Goal: Task Accomplishment & Management: Manage account settings

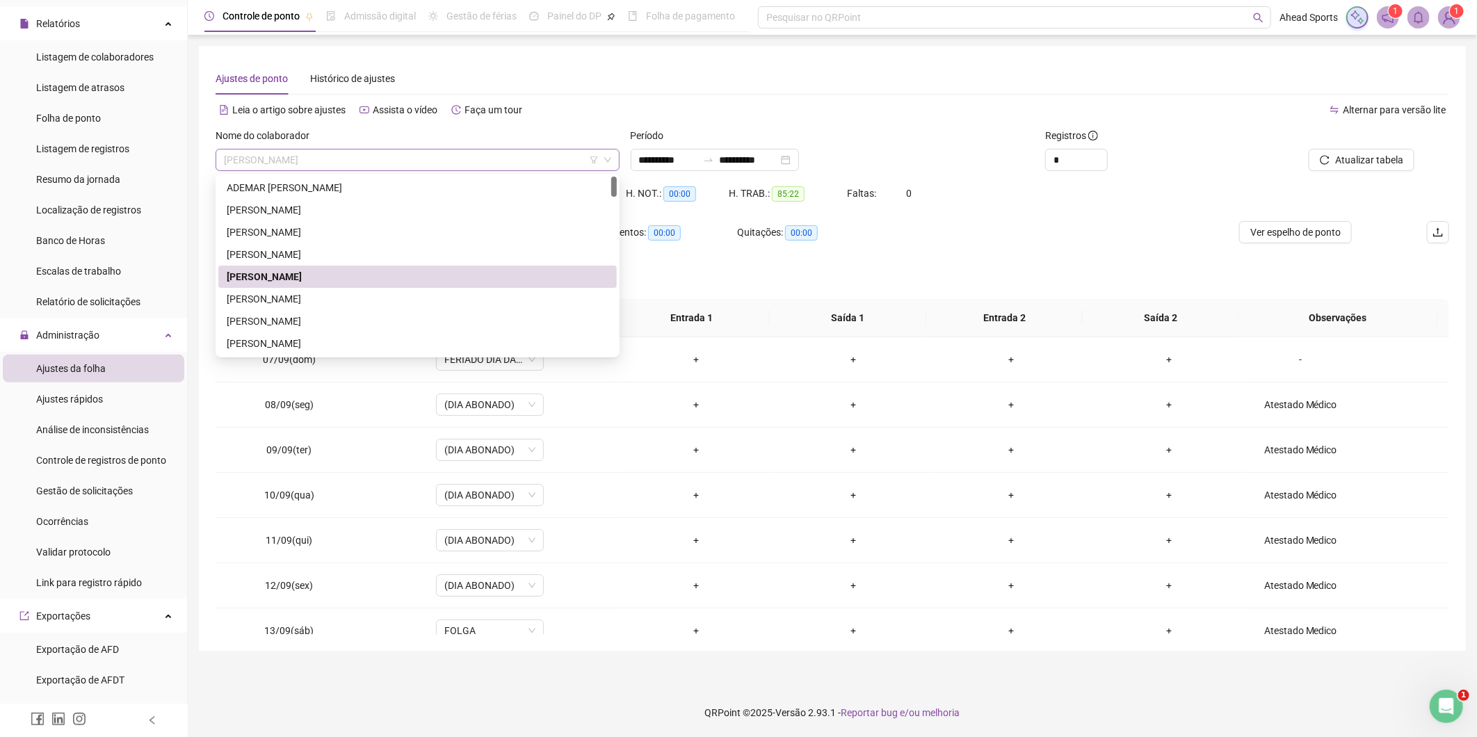
drag, startPoint x: 359, startPoint y: 162, endPoint x: 214, endPoint y: 154, distance: 145.5
click at [215, 154] on div "[PERSON_NAME]" at bounding box center [417, 160] width 404 height 22
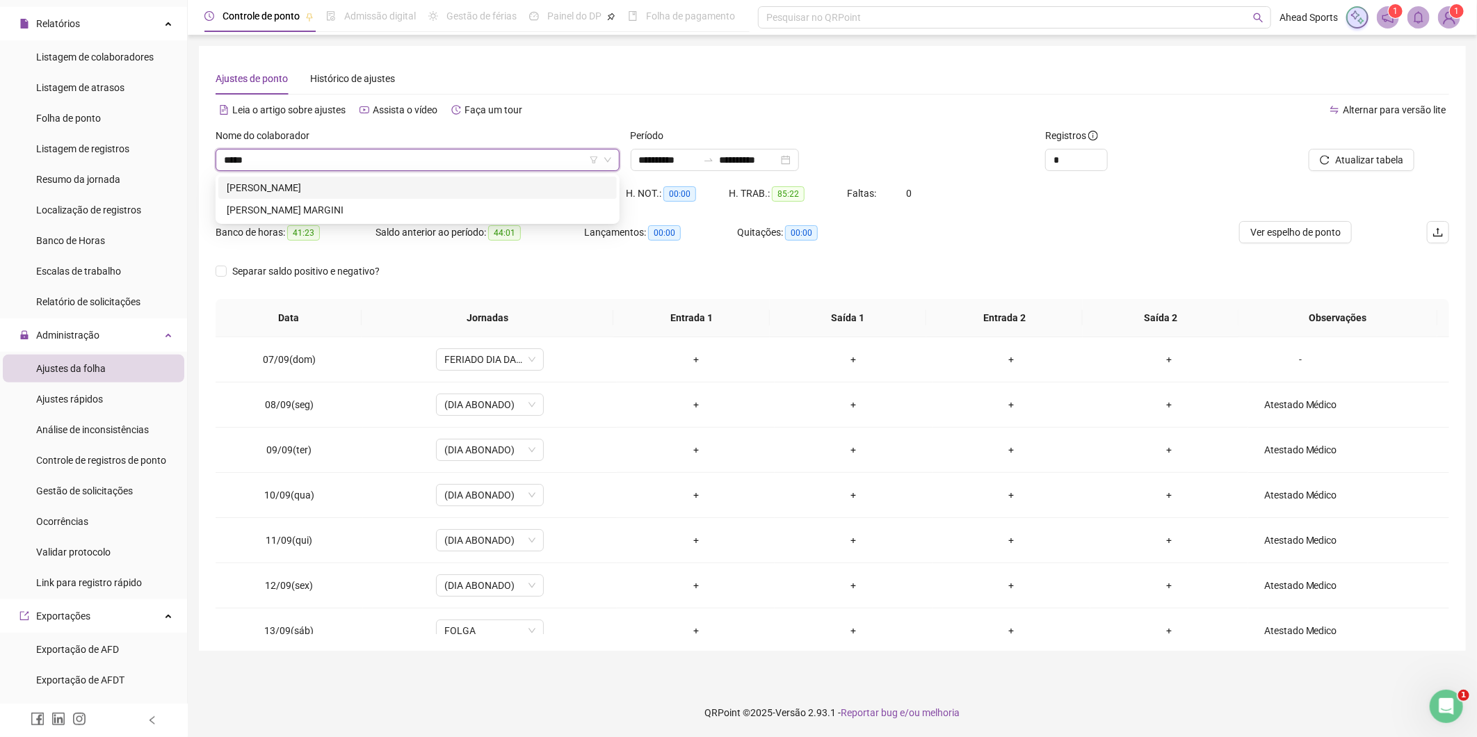
type input "******"
click at [571, 218] on div "[PERSON_NAME] MARGINI" at bounding box center [417, 210] width 398 height 22
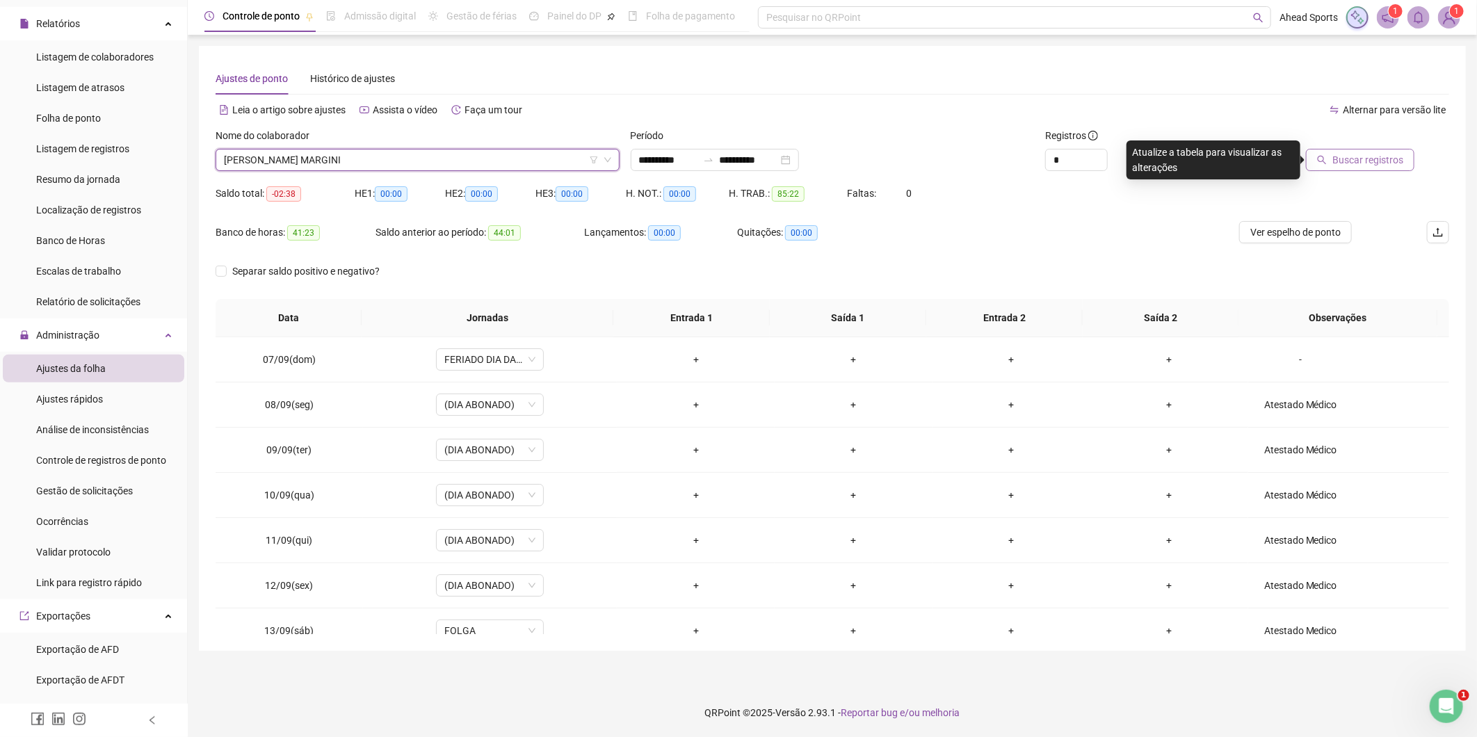
click at [1342, 165] on span "Buscar registros" at bounding box center [1367, 159] width 71 height 15
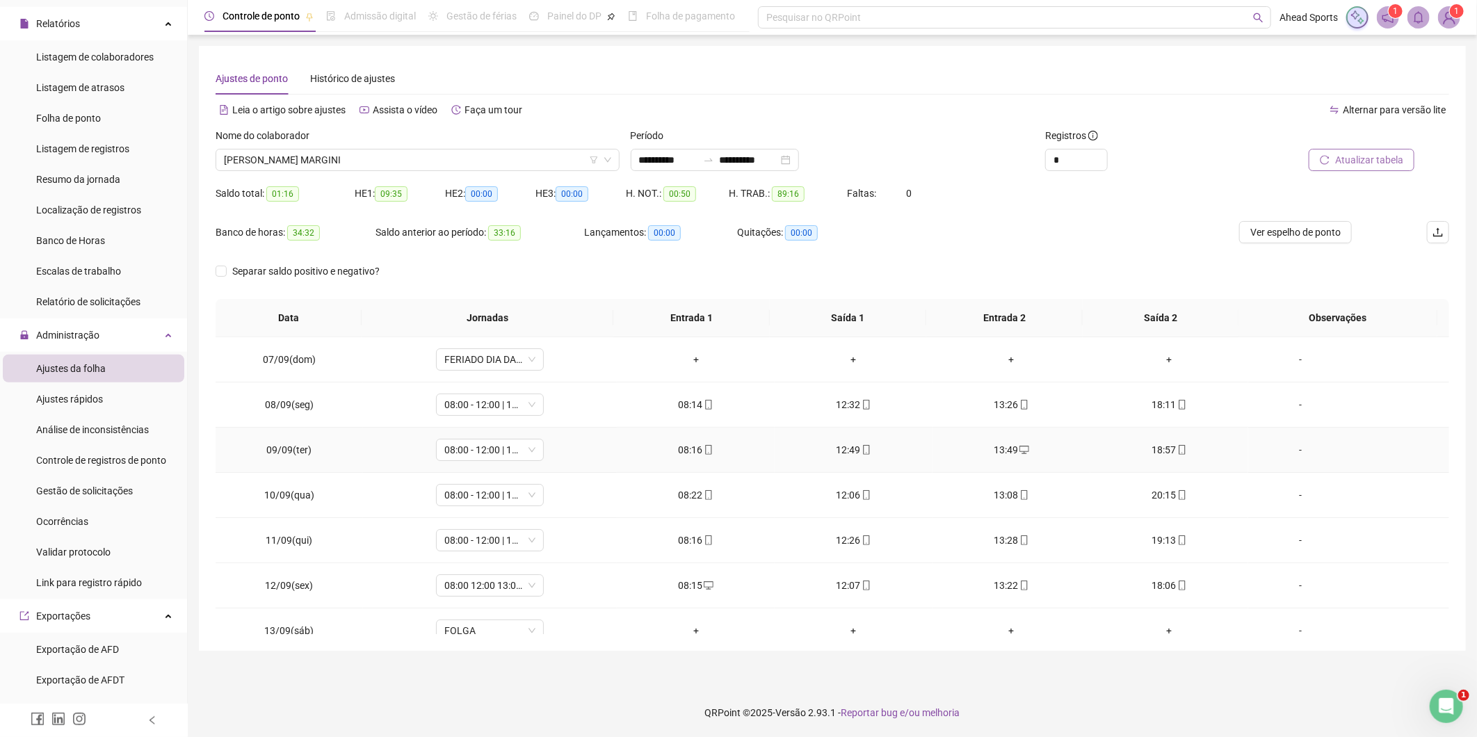
scroll to position [291, 0]
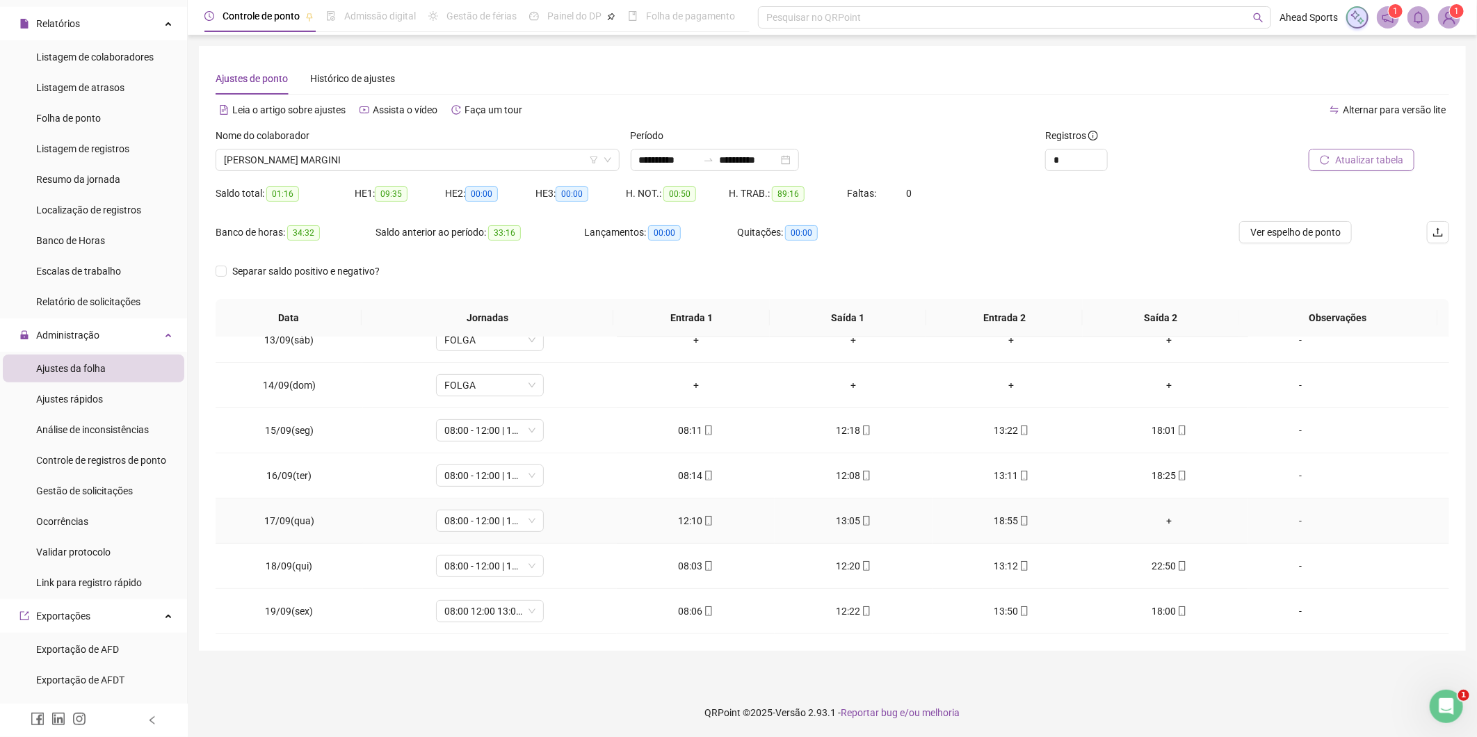
click at [1158, 520] on div "+" at bounding box center [1169, 520] width 136 height 15
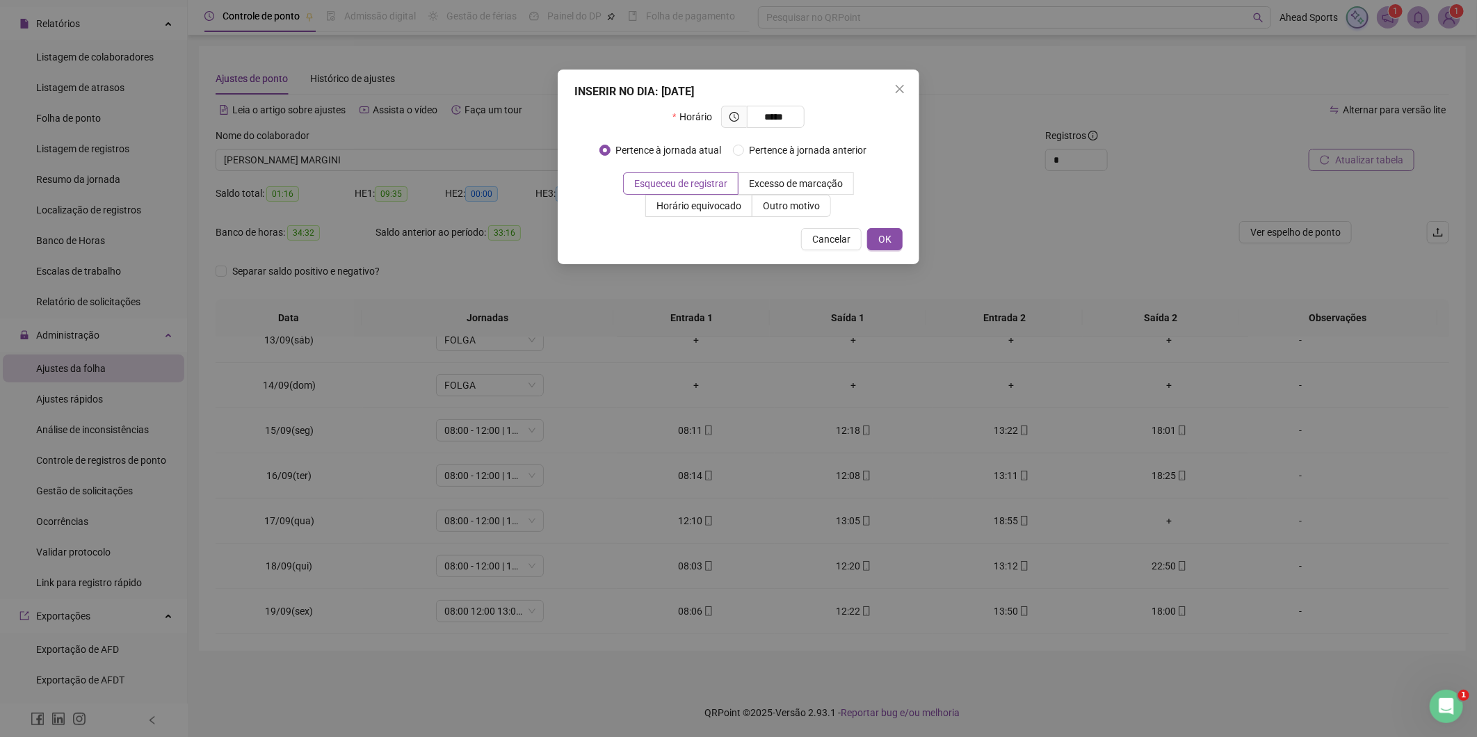
type input "*****"
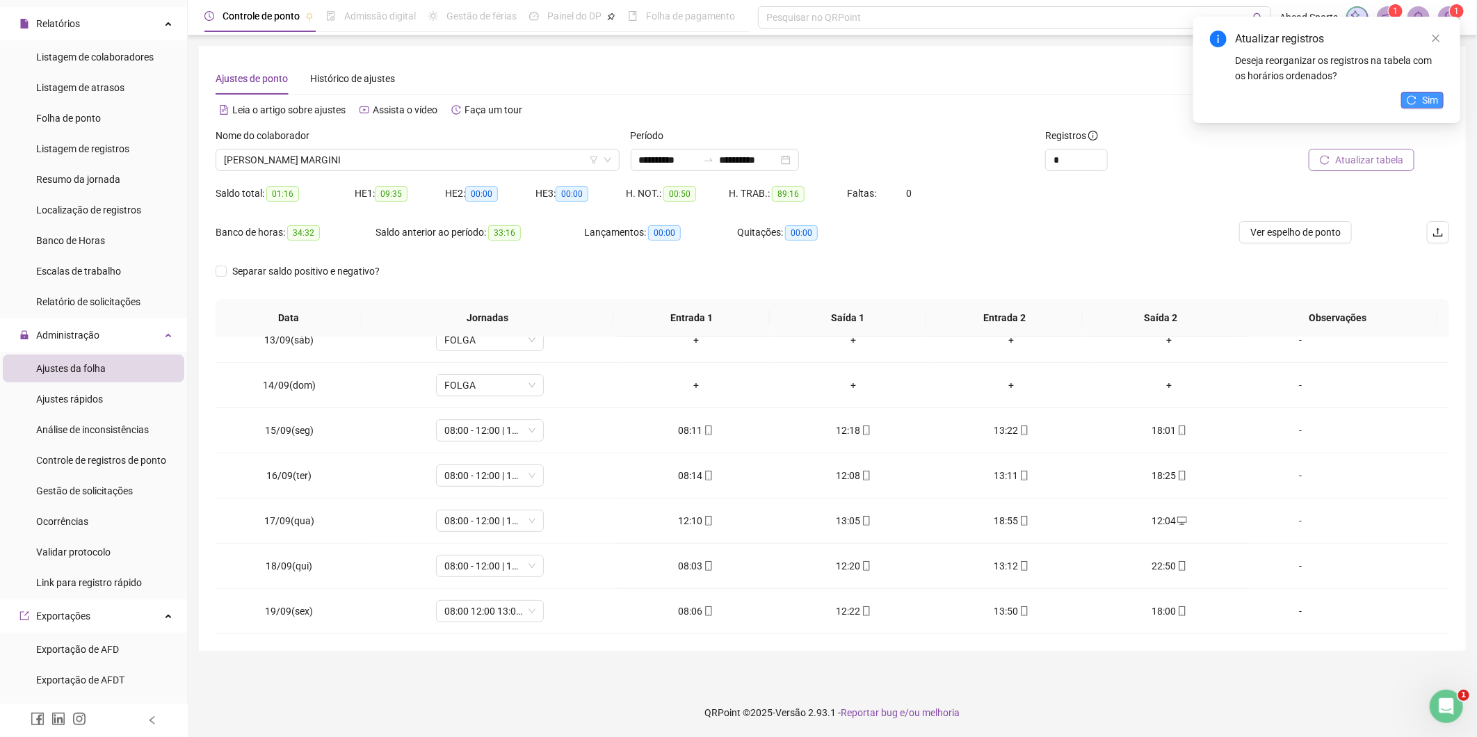
click at [1431, 104] on span "Sim" at bounding box center [1430, 99] width 16 height 15
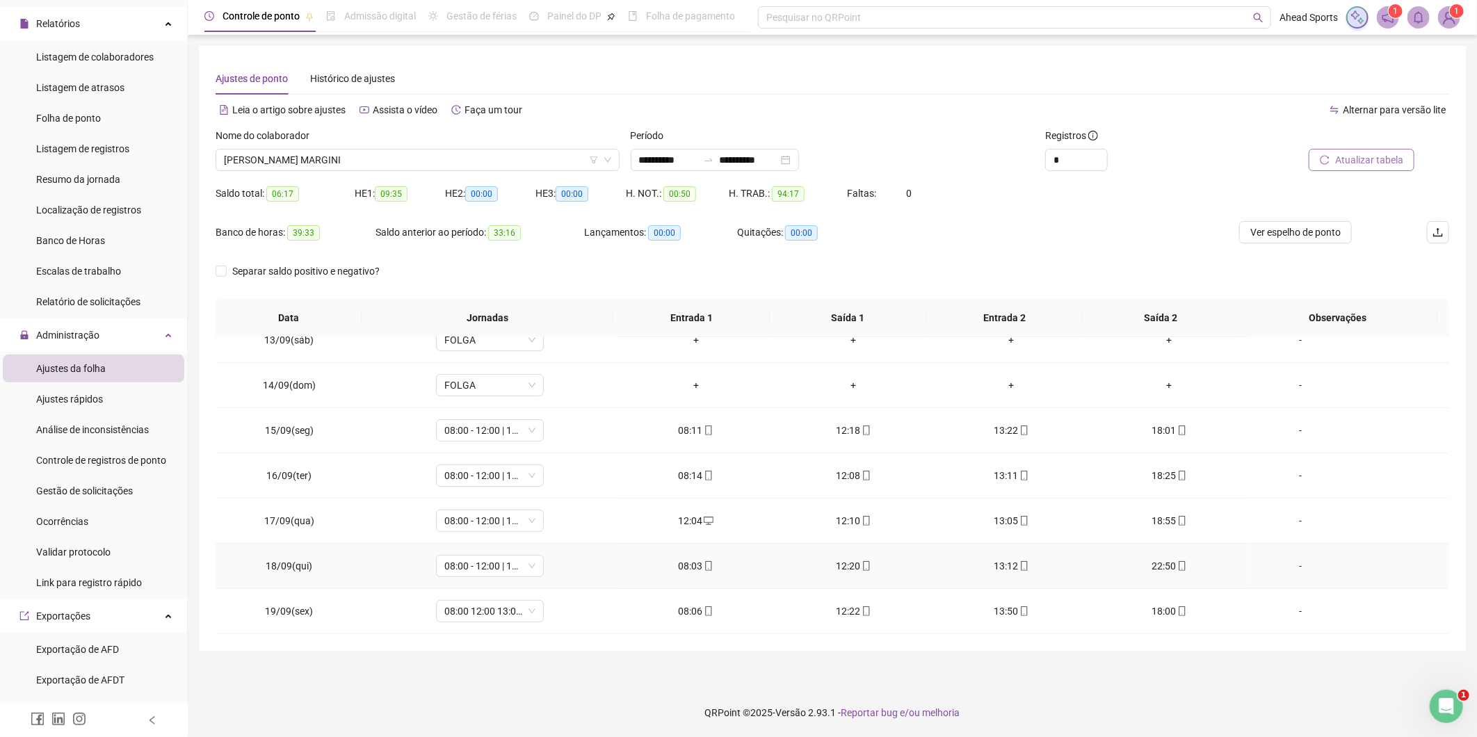
scroll to position [0, 0]
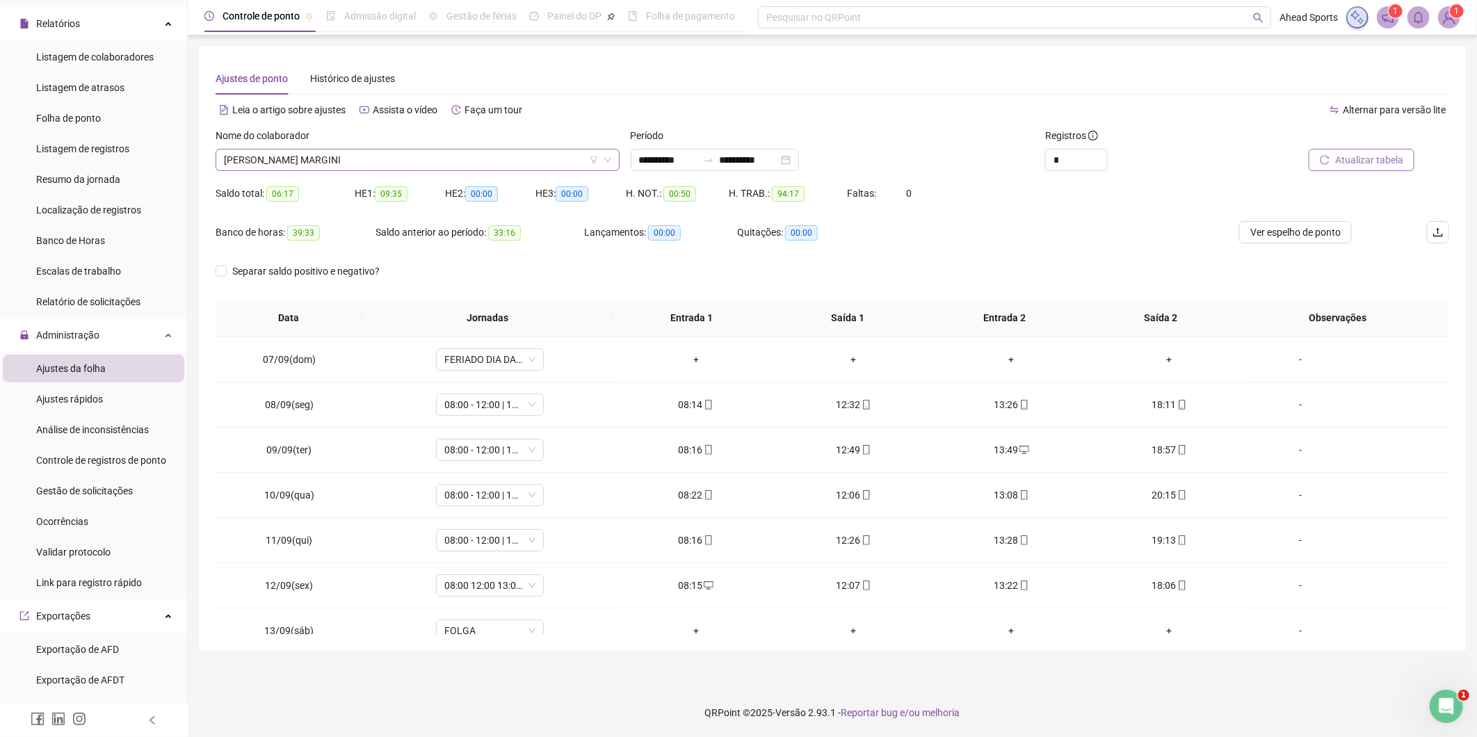
click at [373, 161] on span "[PERSON_NAME] MARGINI" at bounding box center [417, 159] width 387 height 21
type input "*****"
click at [422, 199] on div "292775 [PERSON_NAME] PAIXAO MARINATO" at bounding box center [417, 188] width 404 height 28
click at [428, 193] on div "[PERSON_NAME]" at bounding box center [418, 187] width 382 height 15
click at [1381, 161] on span "Buscar registros" at bounding box center [1367, 159] width 71 height 15
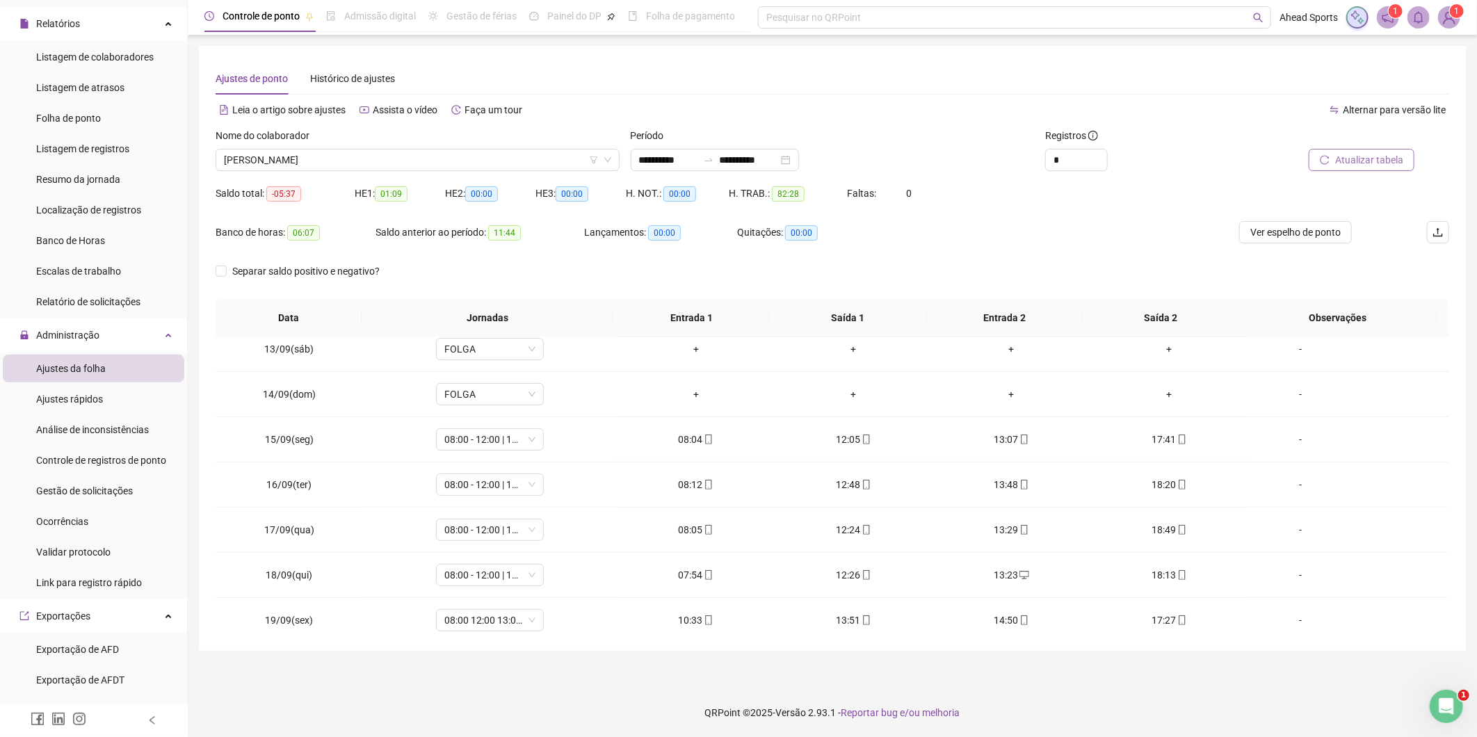
scroll to position [291, 0]
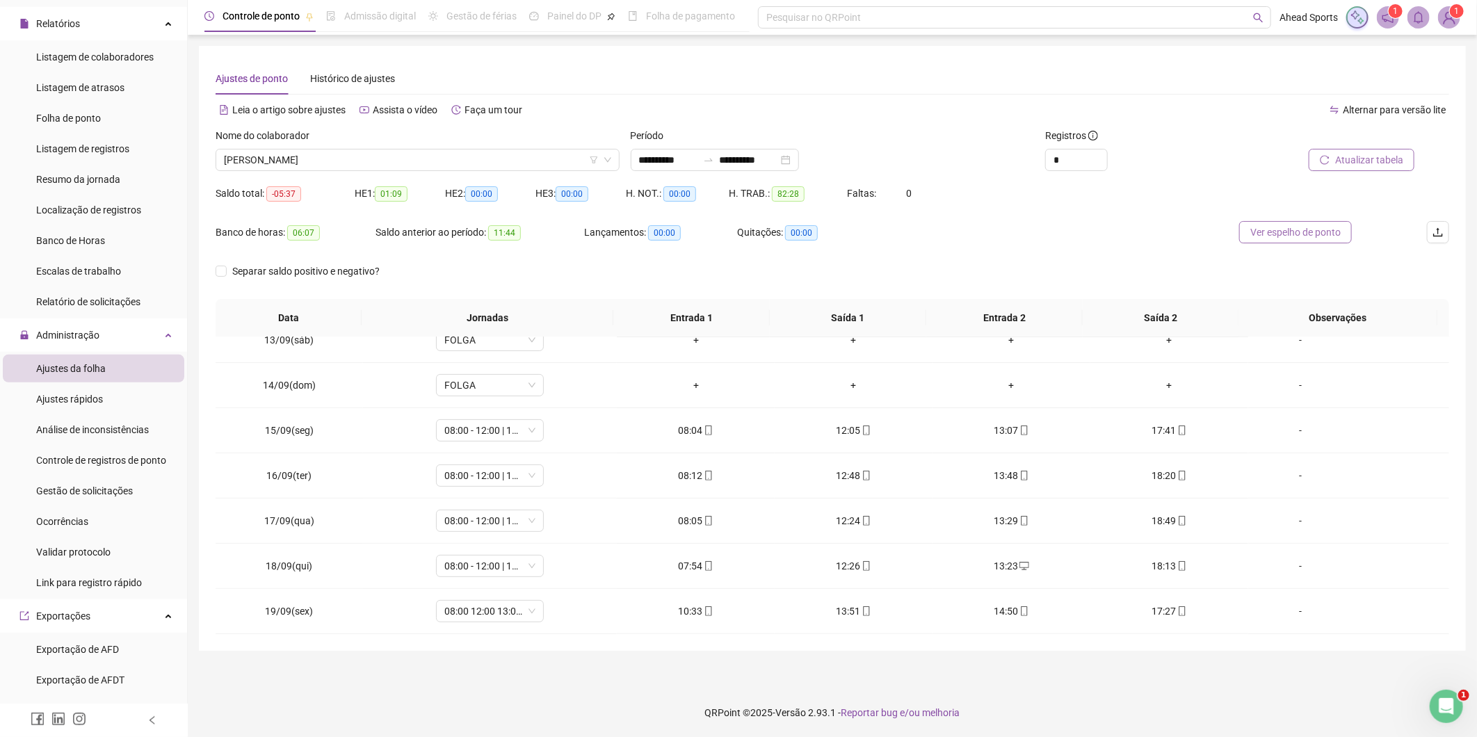
click at [1292, 229] on span "Ver espelho de ponto" at bounding box center [1295, 232] width 90 height 15
click at [1290, 614] on div "-" at bounding box center [1300, 610] width 82 height 15
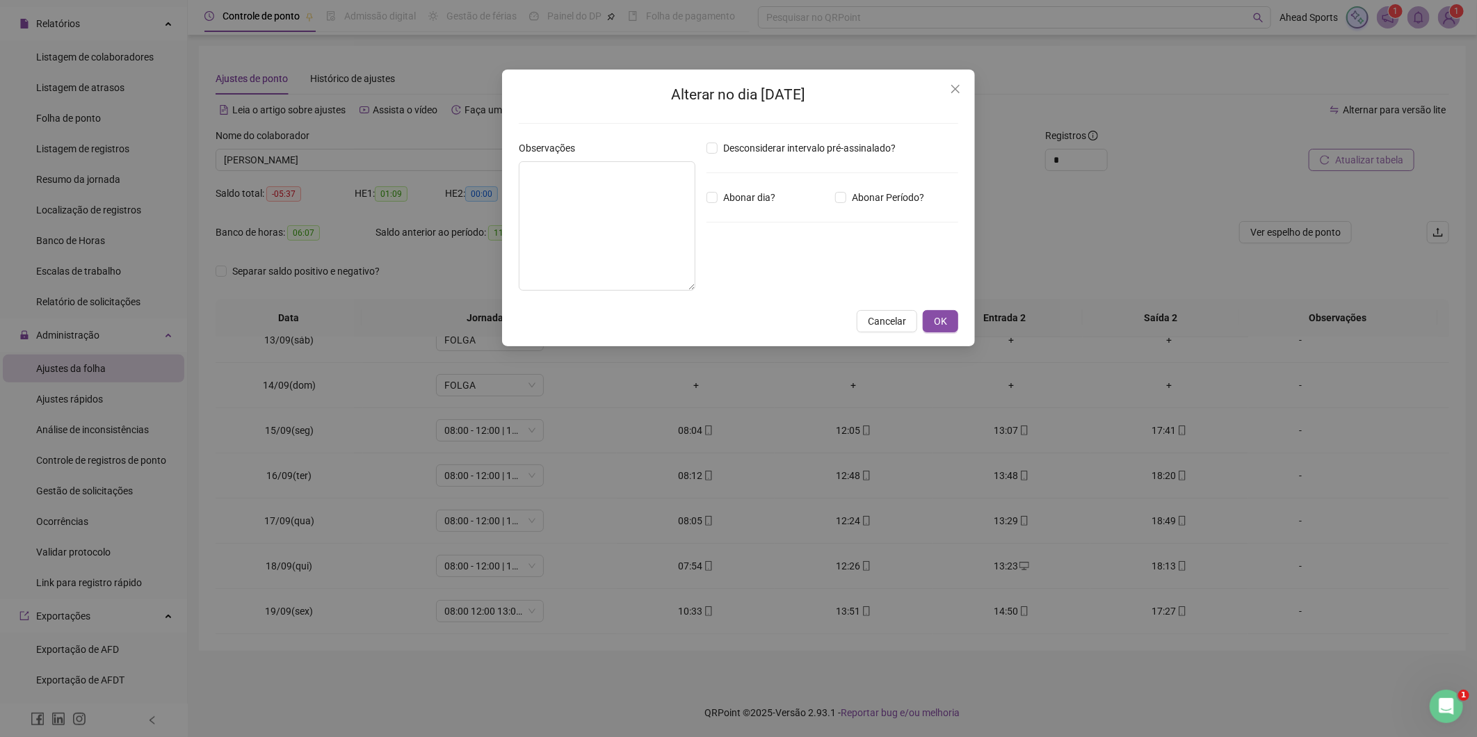
click at [840, 207] on div "Desconsiderar intervalo pré-assinalado? Abonar dia? Abonar Período? Horas a abo…" at bounding box center [832, 220] width 263 height 161
drag, startPoint x: 742, startPoint y: 279, endPoint x: 690, endPoint y: 277, distance: 52.2
click at [690, 277] on div "Observações Desconsiderar intervalo pré-assinalado? Abonar dia? Abonar Período?…" at bounding box center [738, 220] width 450 height 161
click at [675, 266] on div "Observações Desconsiderar intervalo pré-assinalado? Abonar dia? Abonar Período?…" at bounding box center [738, 220] width 450 height 161
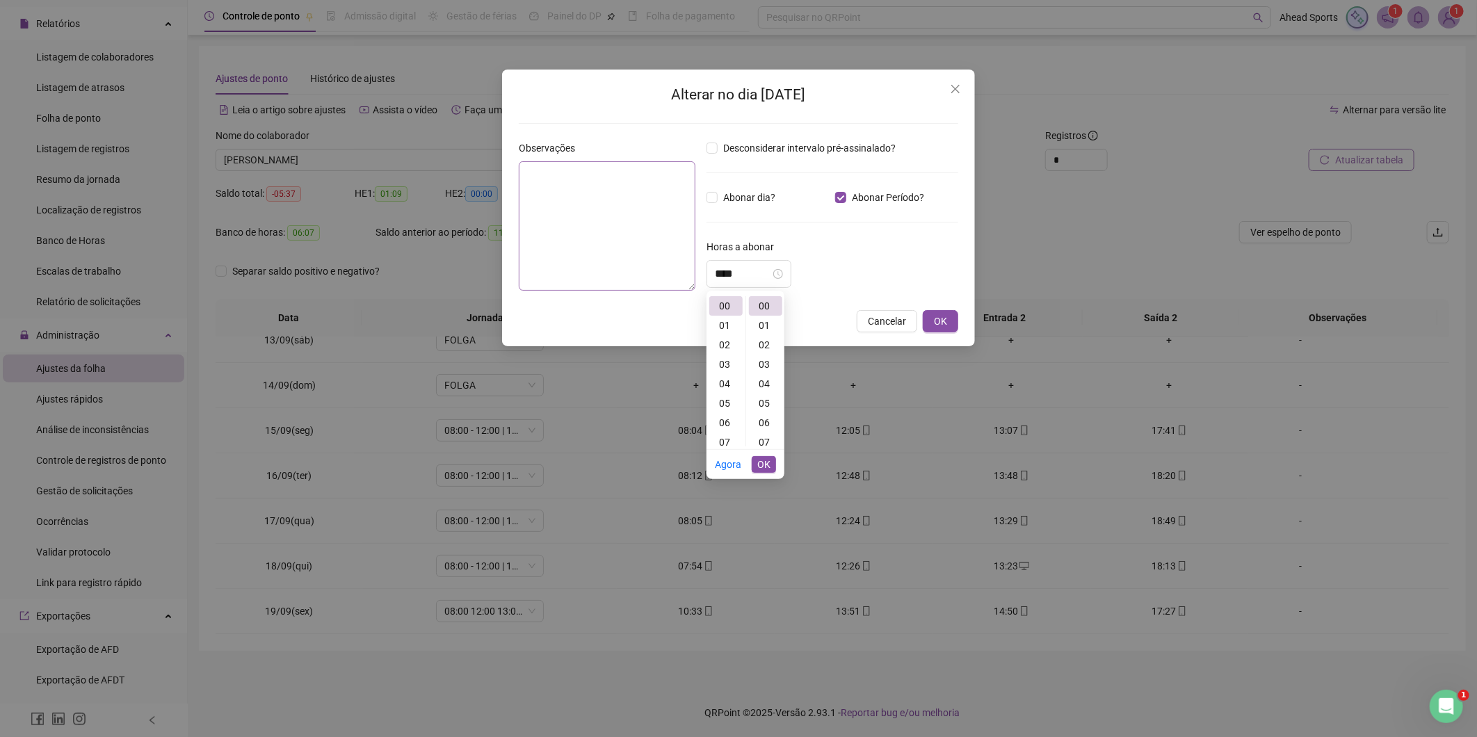
type input "*****"
click at [769, 464] on span "OK" at bounding box center [763, 464] width 13 height 15
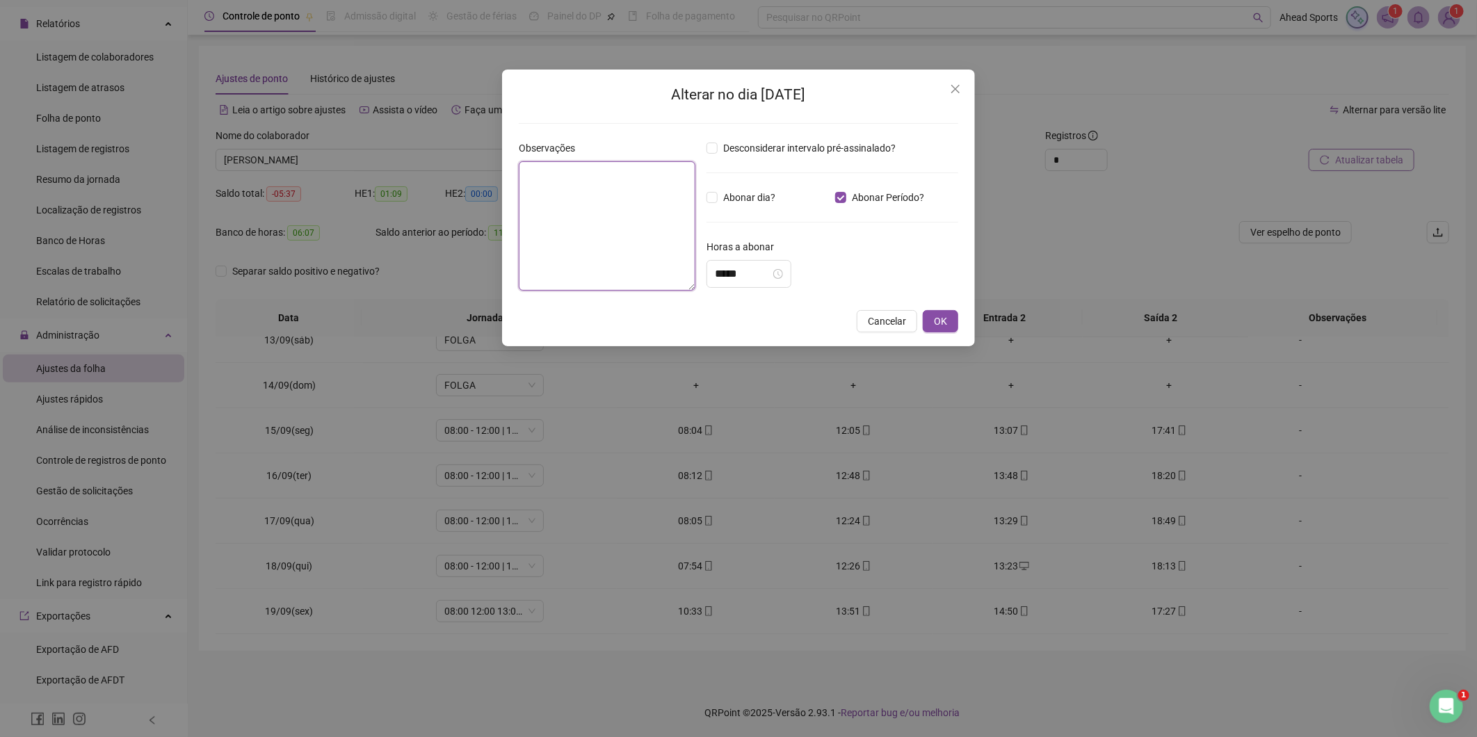
click at [587, 207] on textarea at bounding box center [607, 225] width 177 height 129
type textarea "**********"
click at [930, 316] on button "OK" at bounding box center [939, 321] width 35 height 22
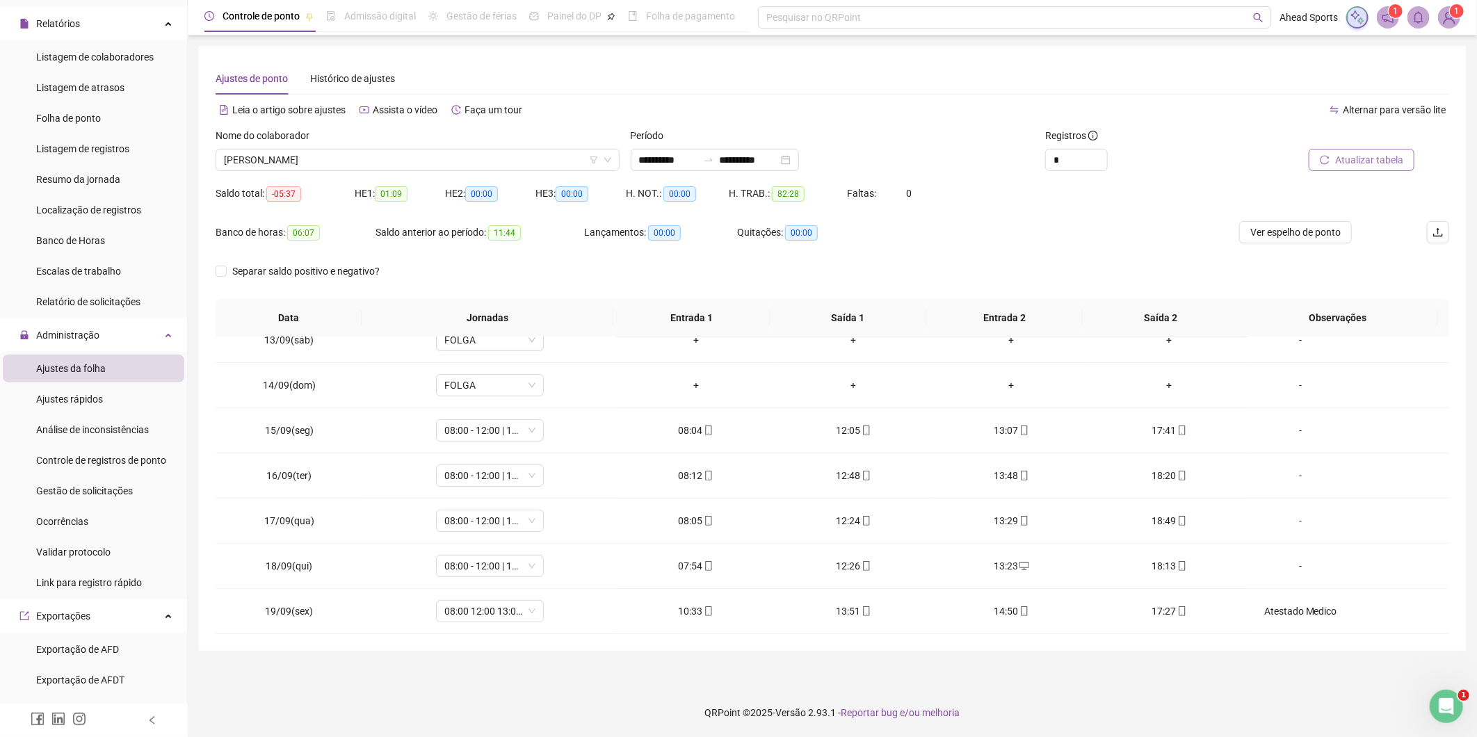
click at [1335, 157] on button "Atualizar tabela" at bounding box center [1361, 160] width 106 height 22
click at [377, 163] on span "[PERSON_NAME]" at bounding box center [417, 159] width 387 height 21
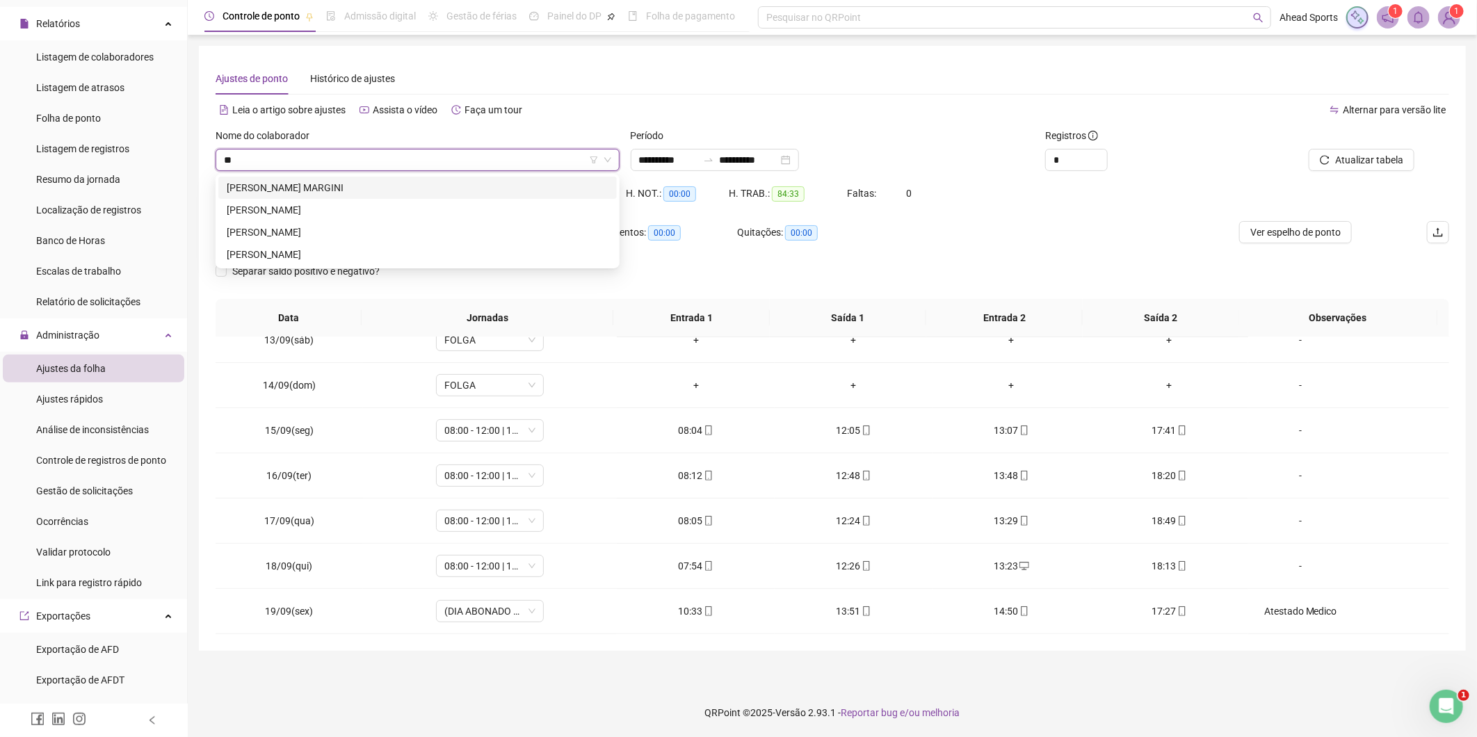
scroll to position [0, 0]
type input "***"
click at [460, 184] on div "[PERSON_NAME]" at bounding box center [418, 187] width 382 height 15
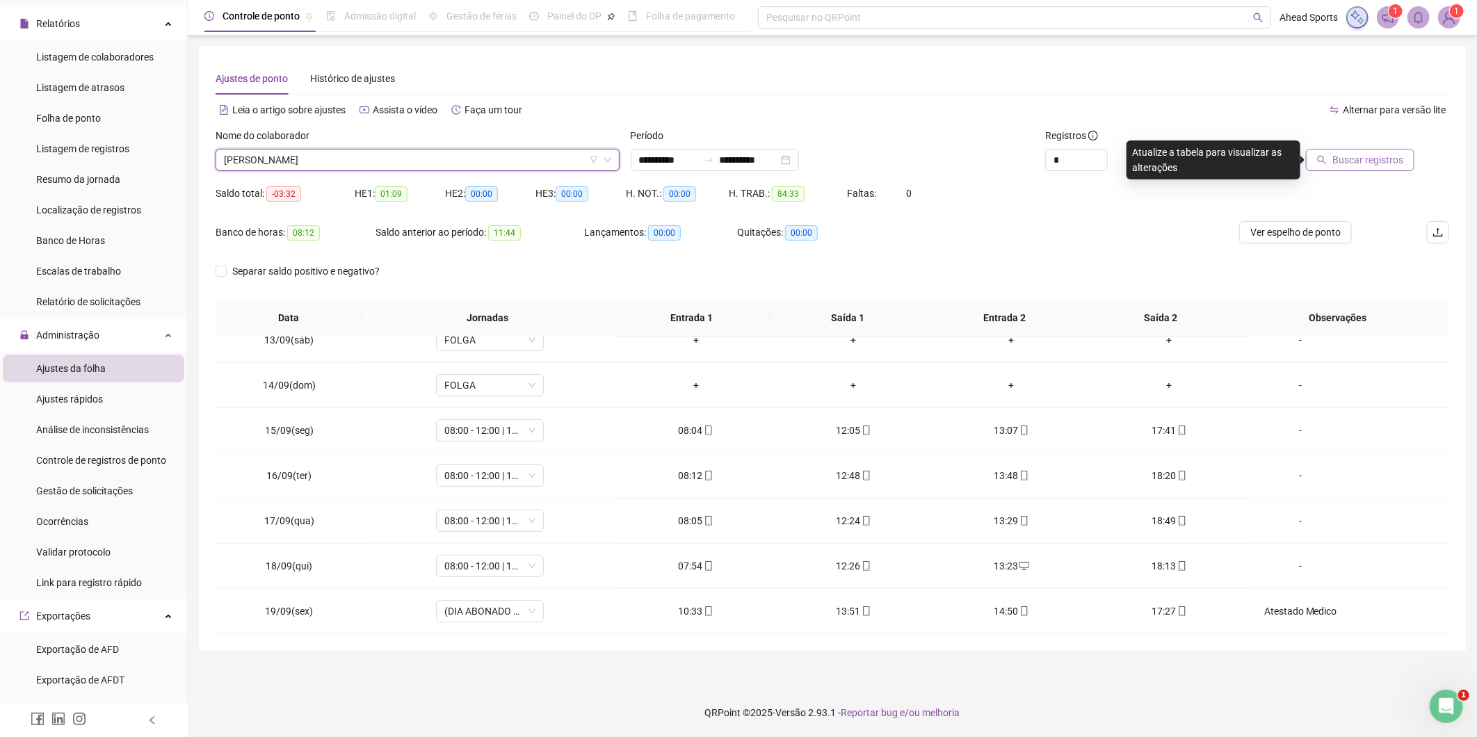
click at [1372, 154] on span "Buscar registros" at bounding box center [1367, 159] width 71 height 15
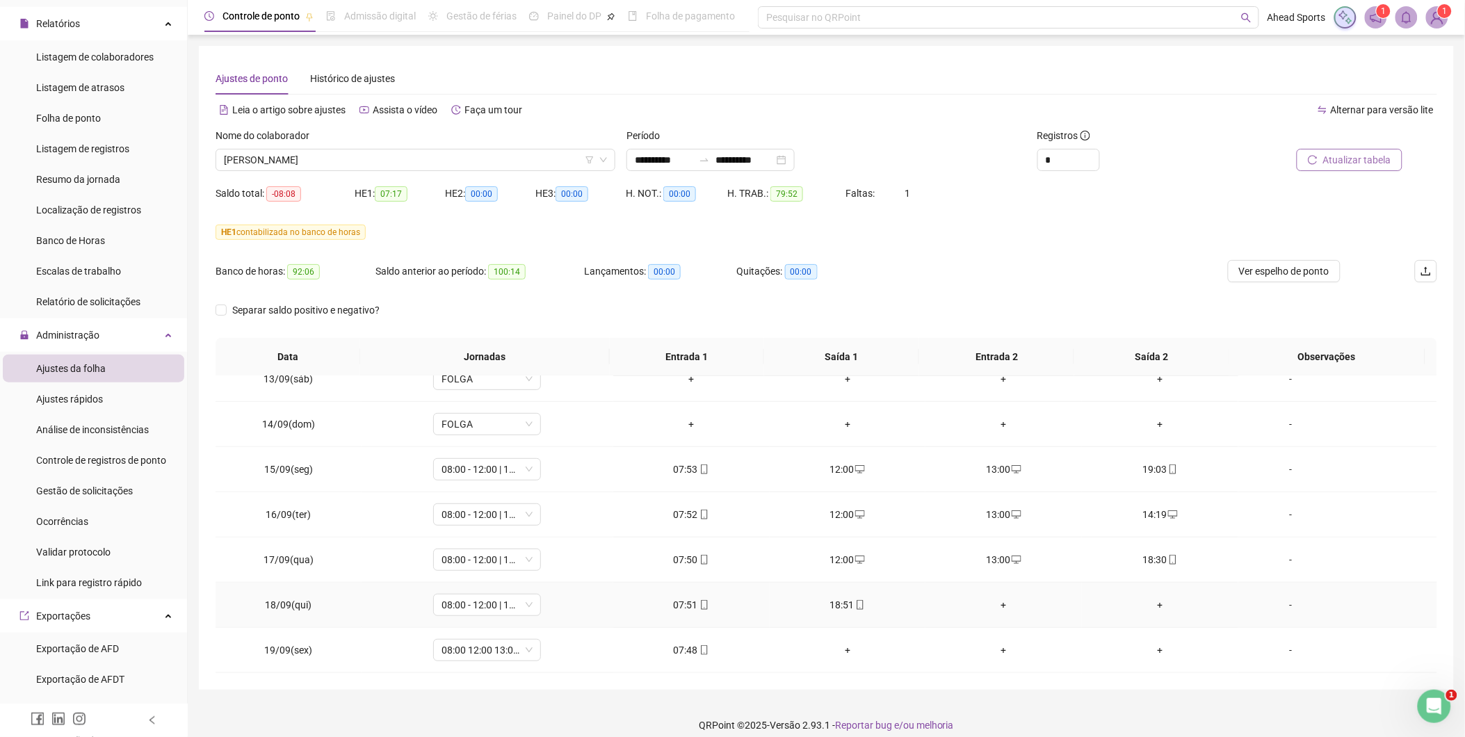
click at [996, 606] on div "+" at bounding box center [1003, 604] width 134 height 15
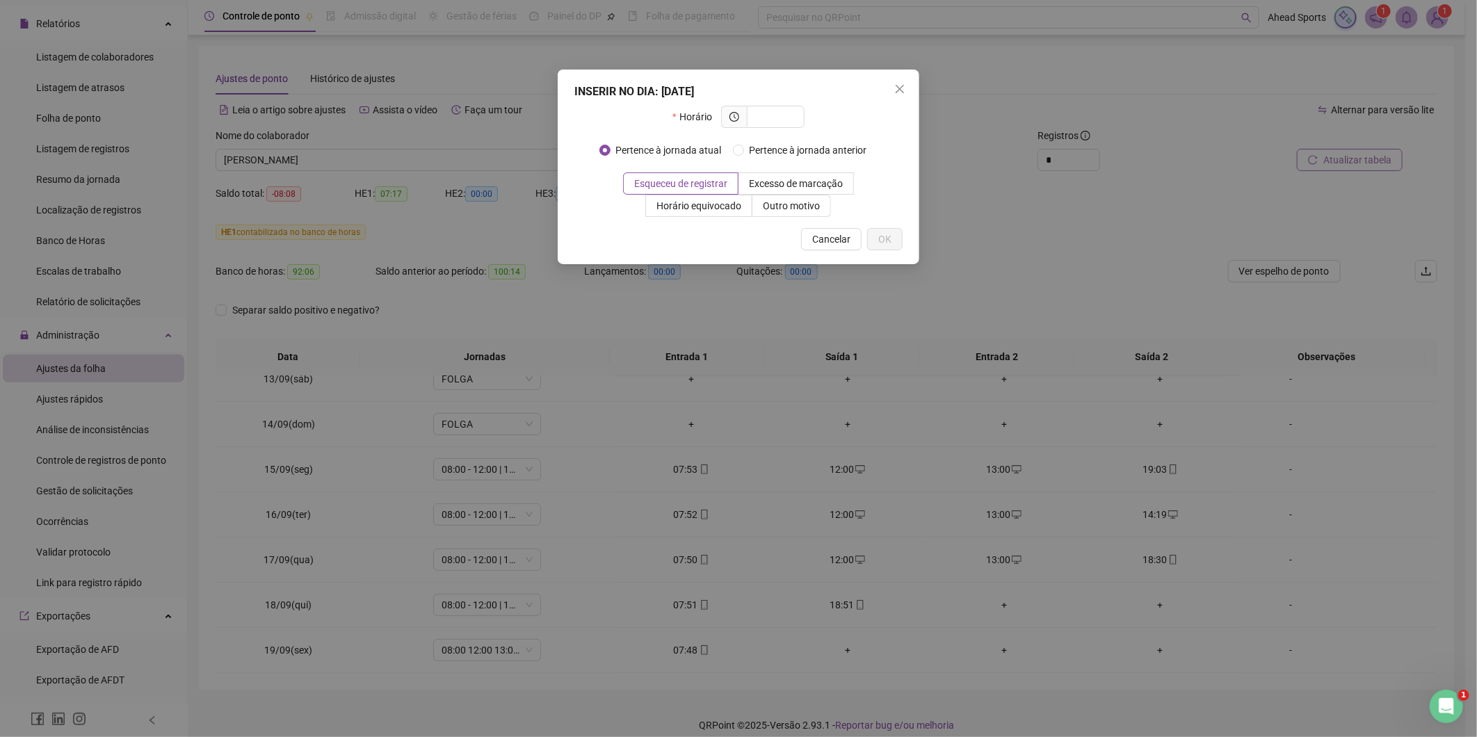
click at [1058, 230] on div "INSERIR NO DIA : [DATE] Horário Pertence à jornada atual Pertence à jornada ant…" at bounding box center [738, 368] width 1477 height 737
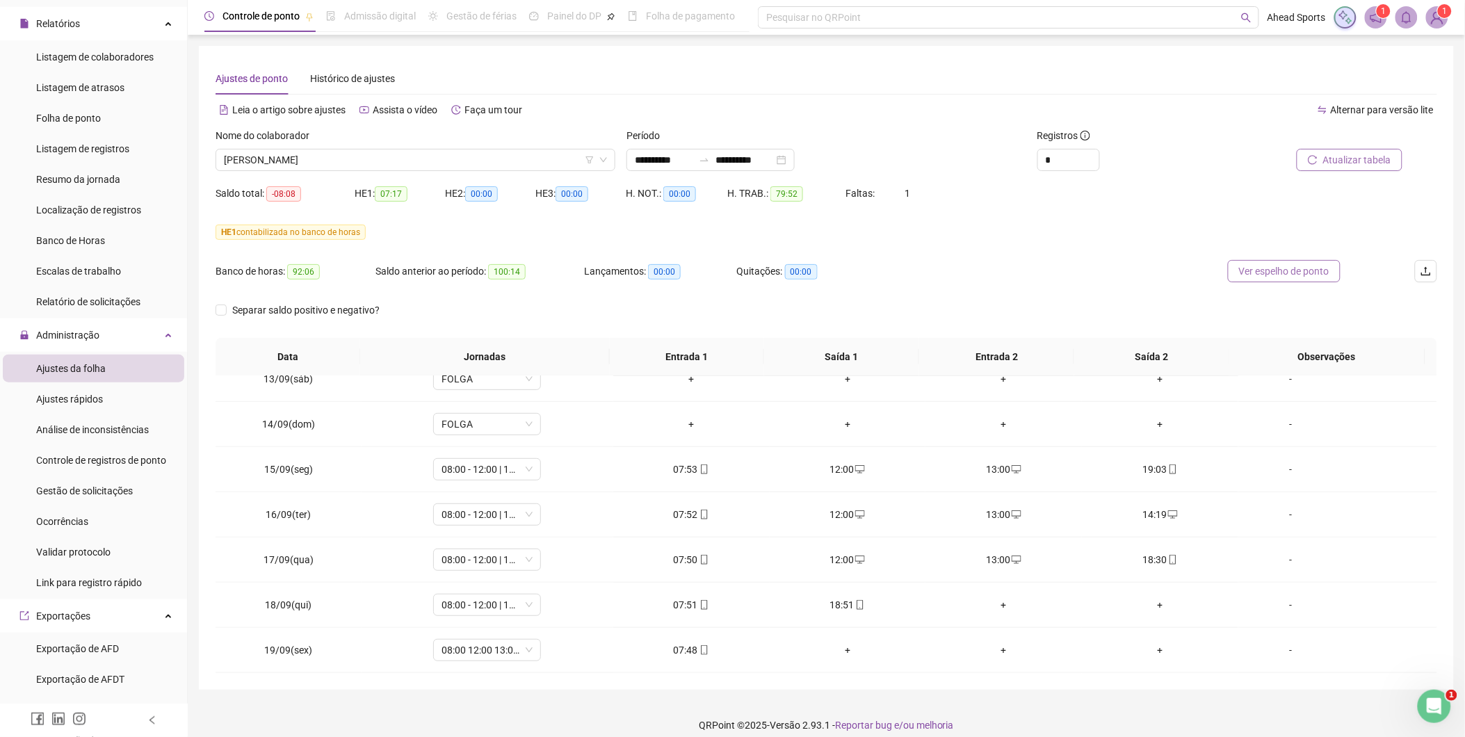
click at [1317, 268] on span "Ver espelho de ponto" at bounding box center [1284, 270] width 90 height 15
click at [1283, 512] on div "-" at bounding box center [1290, 514] width 82 height 15
type input "*****"
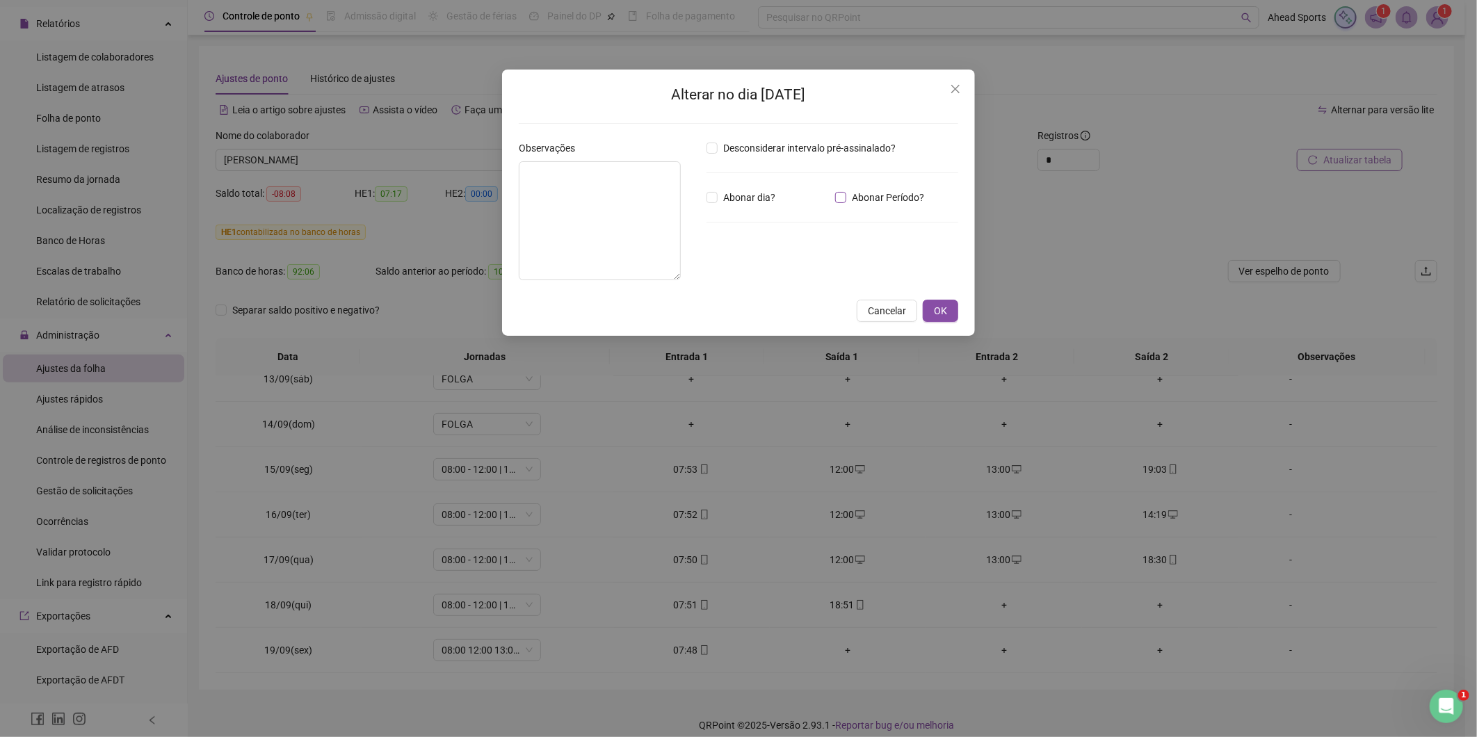
click at [865, 200] on span "Abonar Período?" at bounding box center [887, 197] width 83 height 15
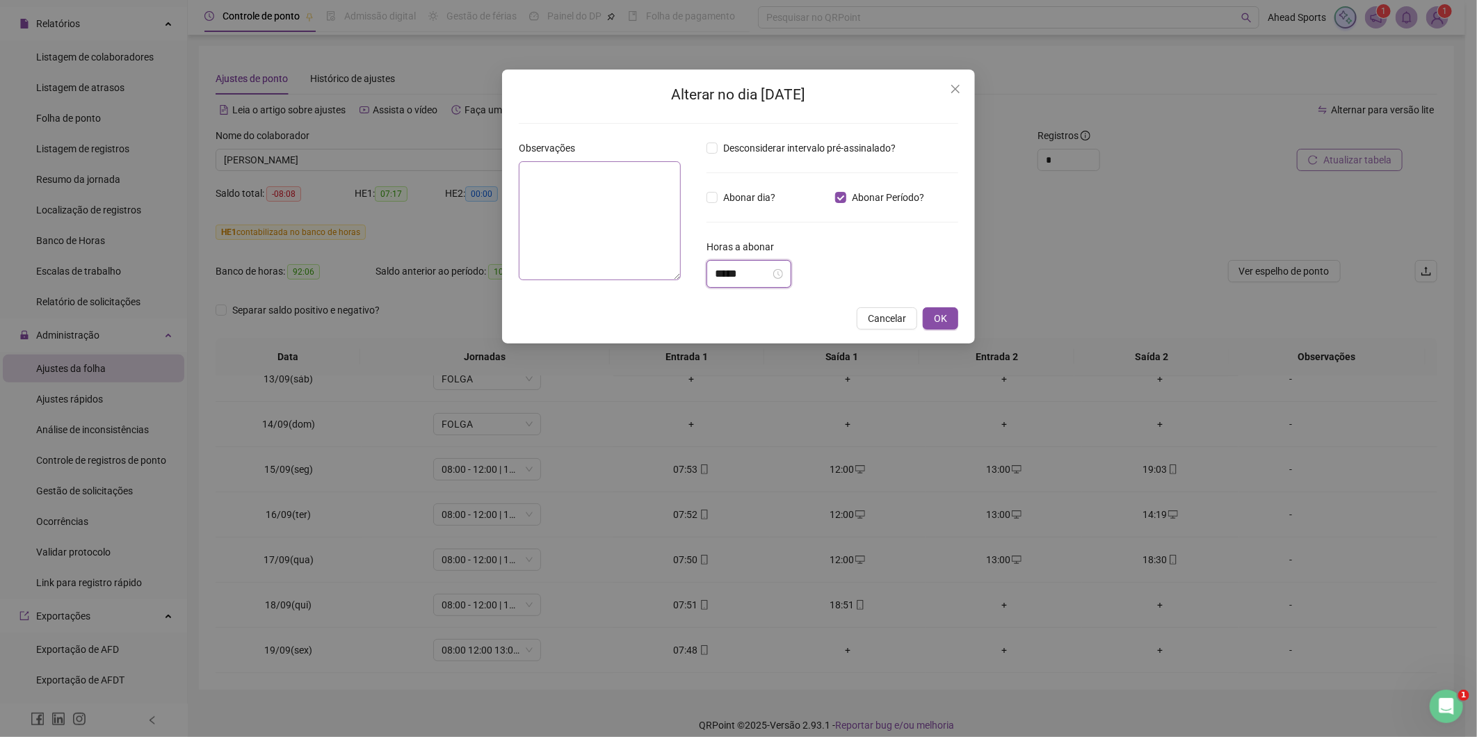
drag, startPoint x: 742, startPoint y: 275, endPoint x: 679, endPoint y: 274, distance: 62.6
click at [679, 274] on div "Observações Desconsiderar intervalo pré-assinalado? Abonar dia? Abonar Período?…" at bounding box center [738, 219] width 450 height 158
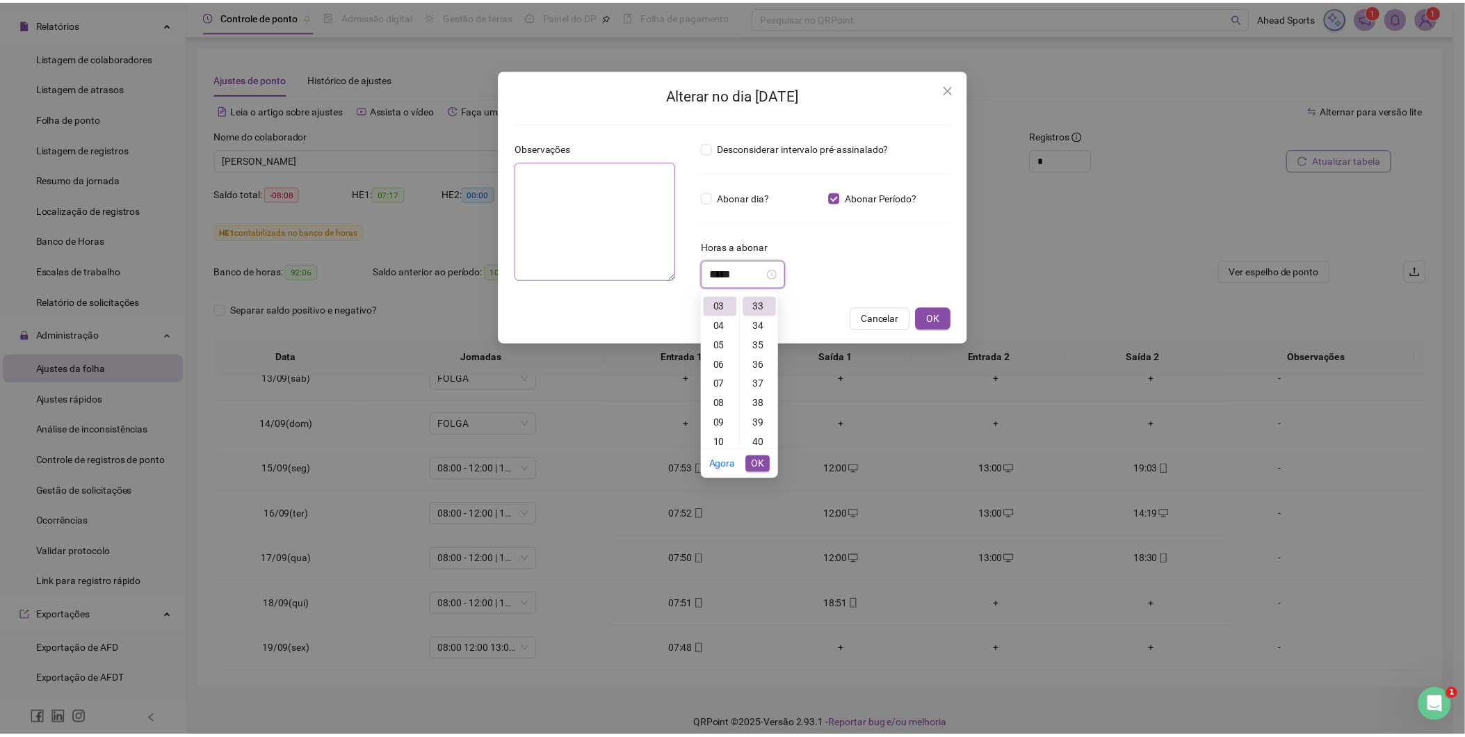
scroll to position [642, 0]
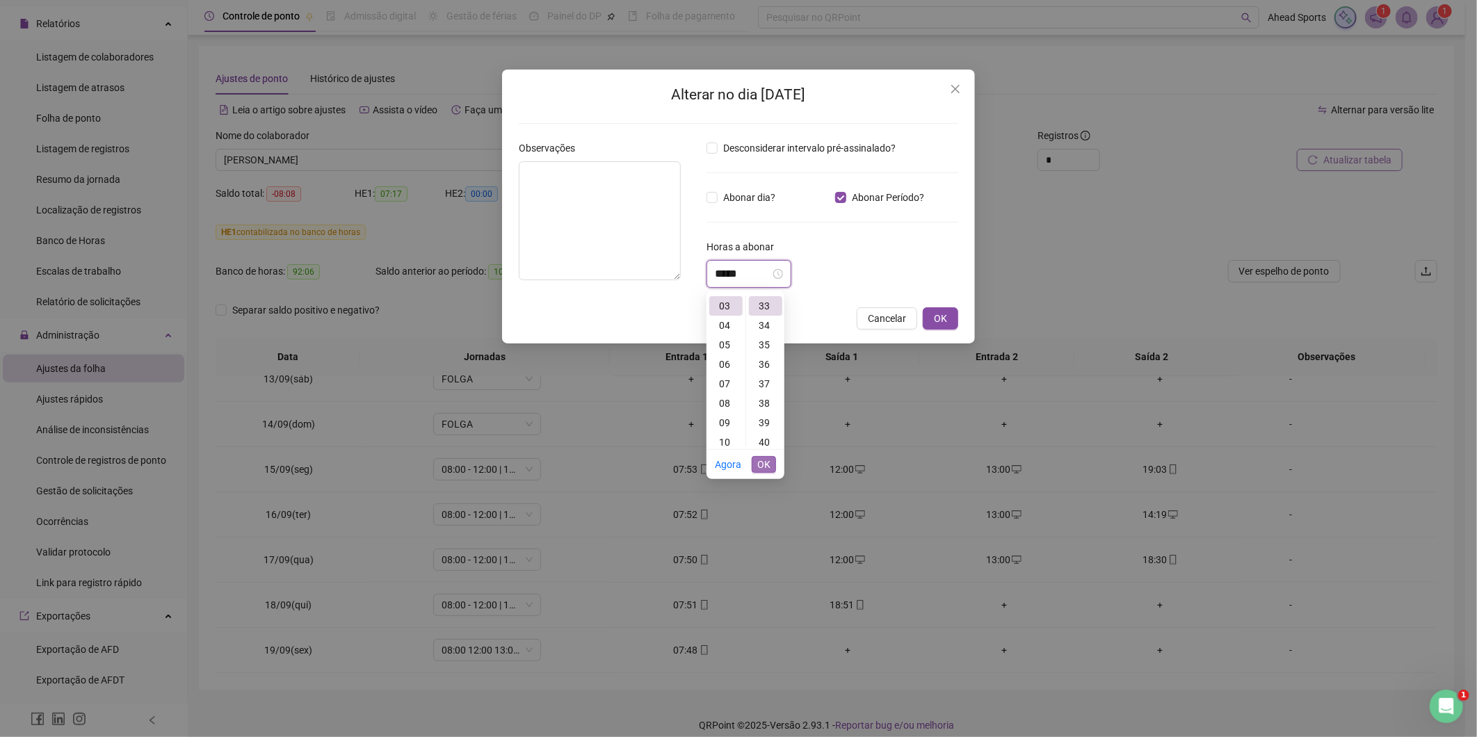
type input "*****"
click at [759, 466] on span "OK" at bounding box center [763, 464] width 13 height 15
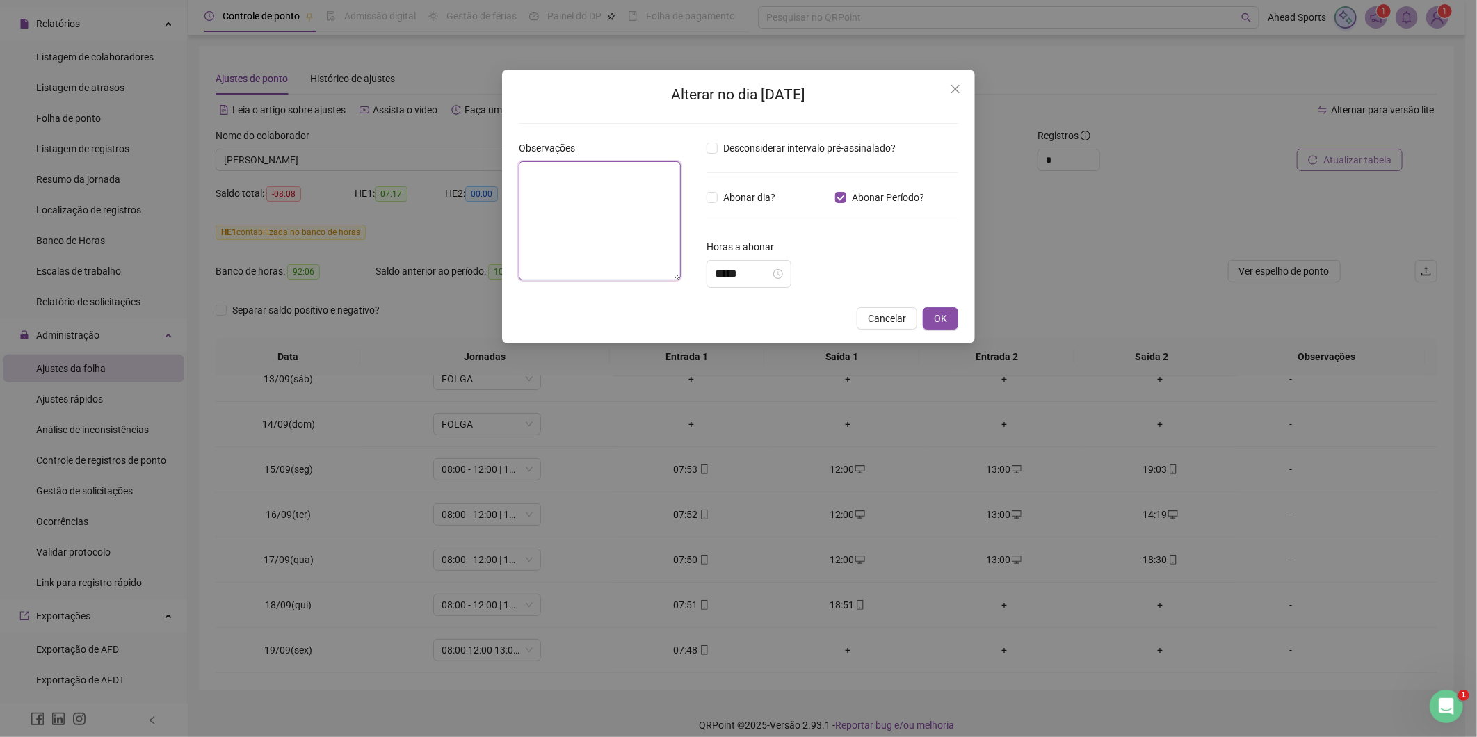
click at [586, 219] on textarea at bounding box center [600, 220] width 162 height 119
type textarea "**********"
click at [929, 318] on button "OK" at bounding box center [939, 321] width 35 height 22
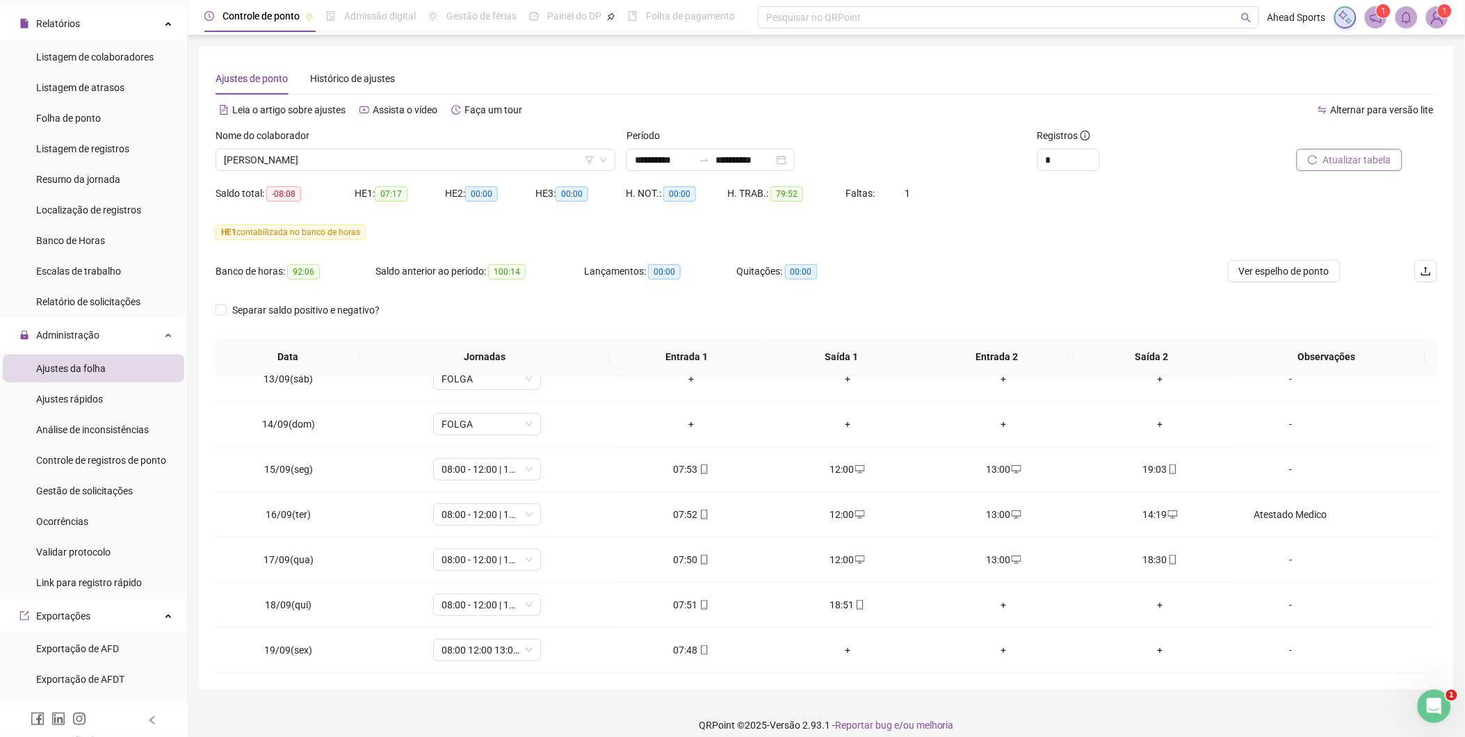
click at [1397, 161] on button "Atualizar tabela" at bounding box center [1349, 160] width 106 height 22
click at [1308, 156] on button "Atualizar tabela" at bounding box center [1349, 160] width 106 height 22
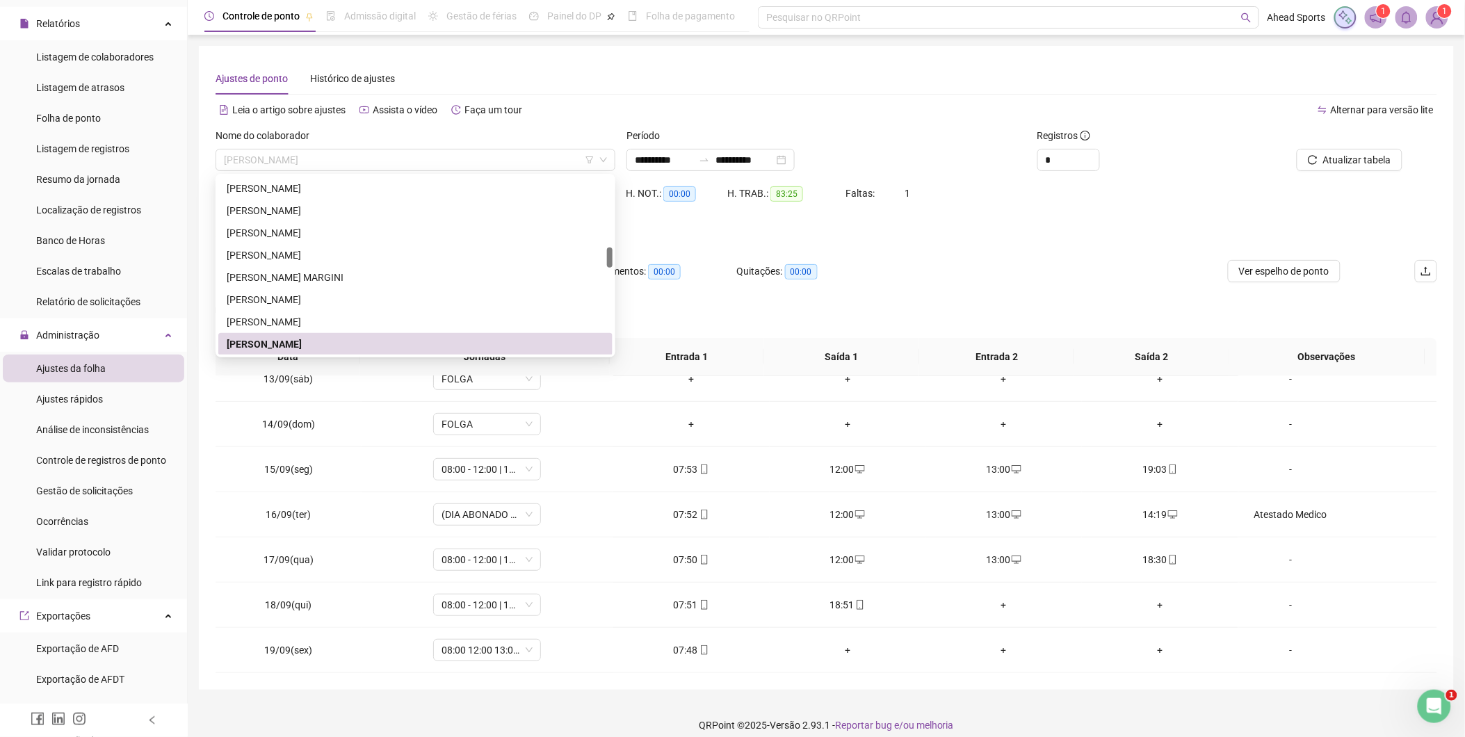
drag, startPoint x: 385, startPoint y: 160, endPoint x: 184, endPoint y: 151, distance: 201.1
click at [181, 150] on div "Página inicial Cadastros Empregadores Locais de trabalho Escalas Colaboradores …" at bounding box center [732, 374] width 1465 height 749
click at [275, 247] on div "[PERSON_NAME]" at bounding box center [415, 243] width 377 height 15
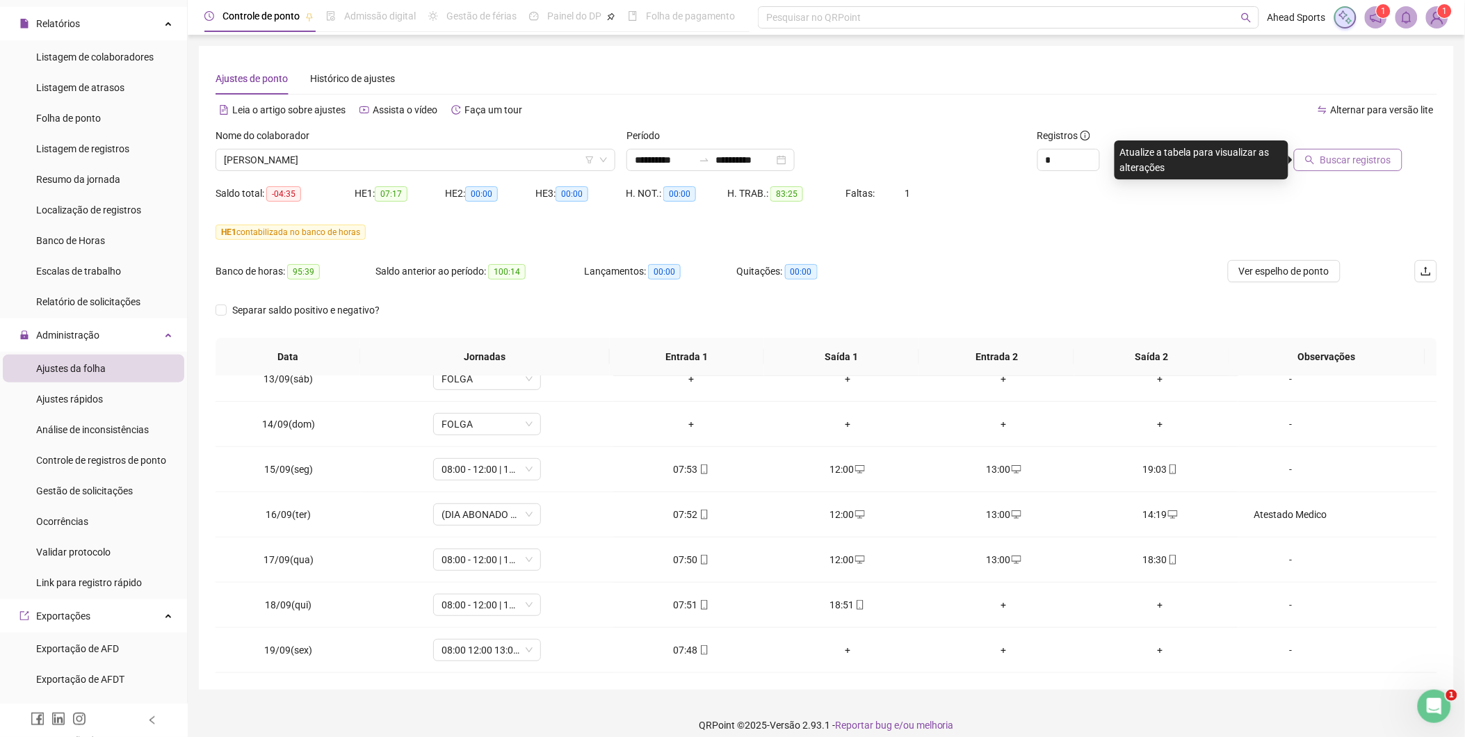
click at [1366, 169] on button "Buscar registros" at bounding box center [1348, 160] width 108 height 22
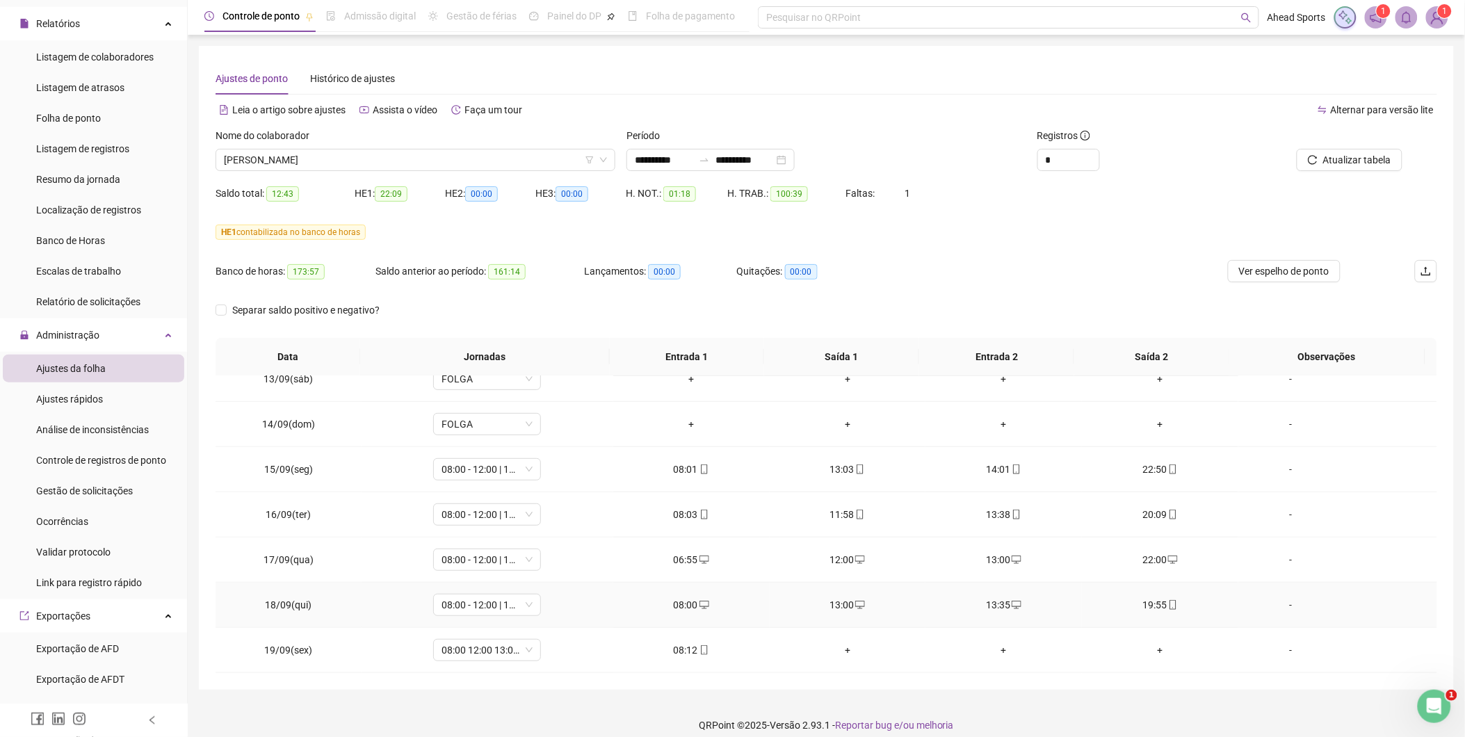
scroll to position [292, 0]
click at [1285, 512] on div "-" at bounding box center [1290, 514] width 82 height 15
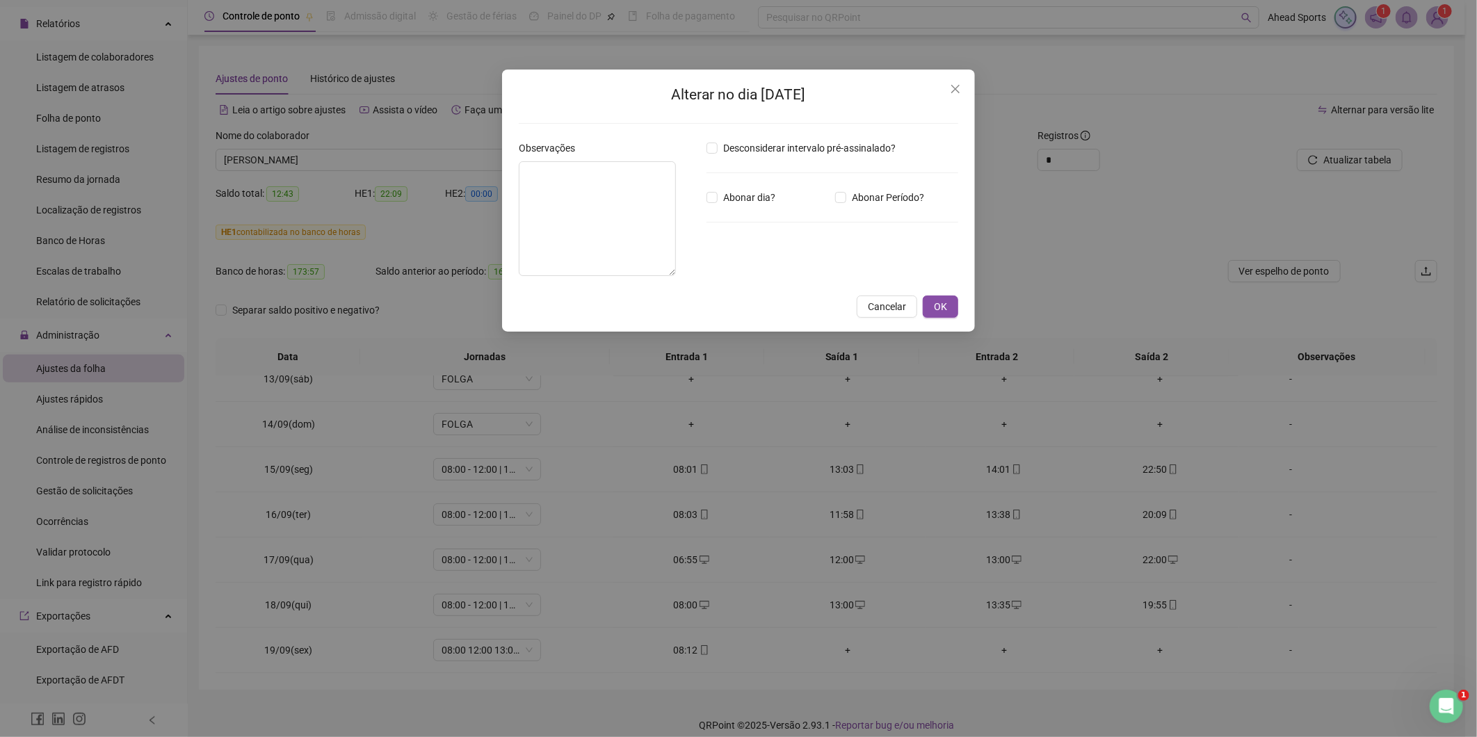
click at [1194, 221] on div "Alterar no dia [DATE] Observações Desconsiderar intervalo pré-assinalado? Abona…" at bounding box center [738, 368] width 1477 height 737
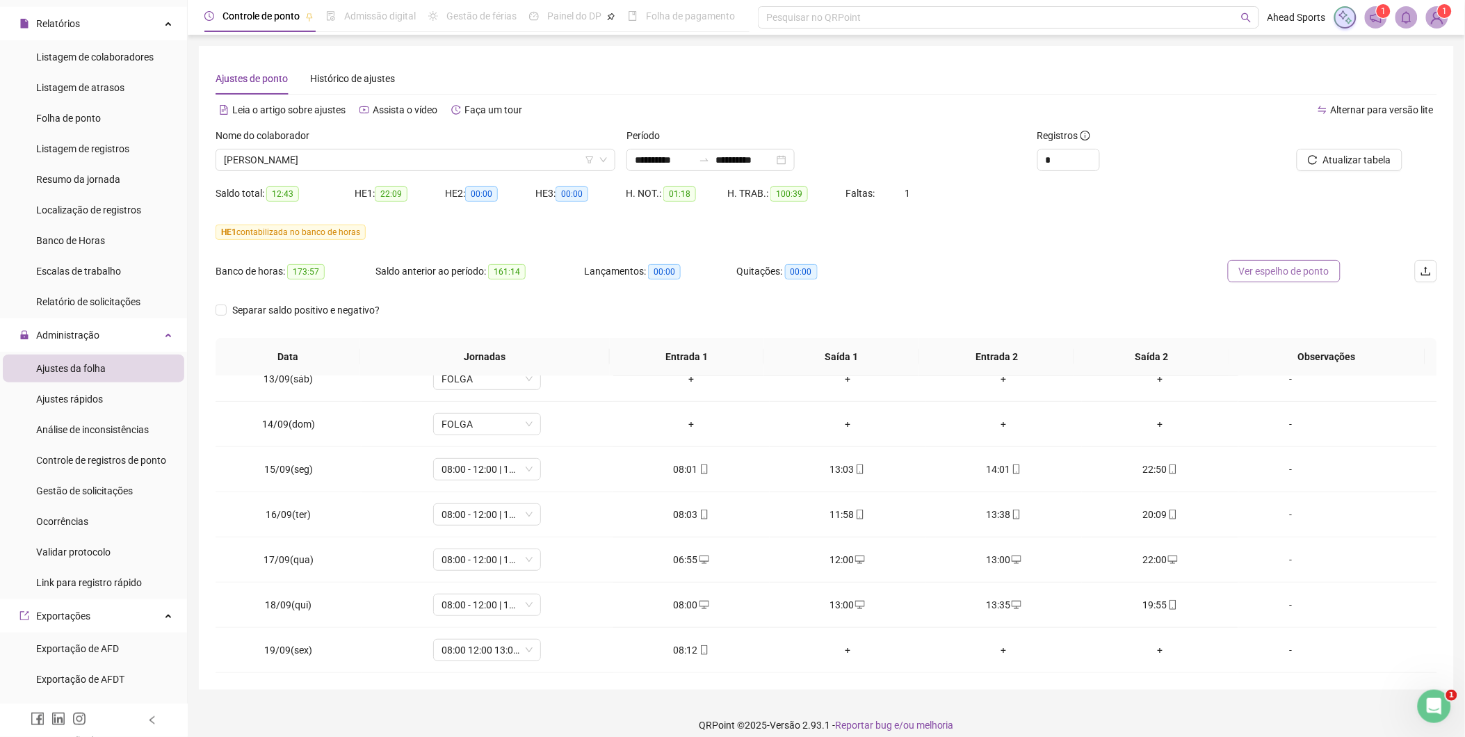
click at [1296, 277] on span "Ver espelho de ponto" at bounding box center [1284, 270] width 90 height 15
click at [381, 167] on span "[PERSON_NAME]" at bounding box center [415, 159] width 383 height 21
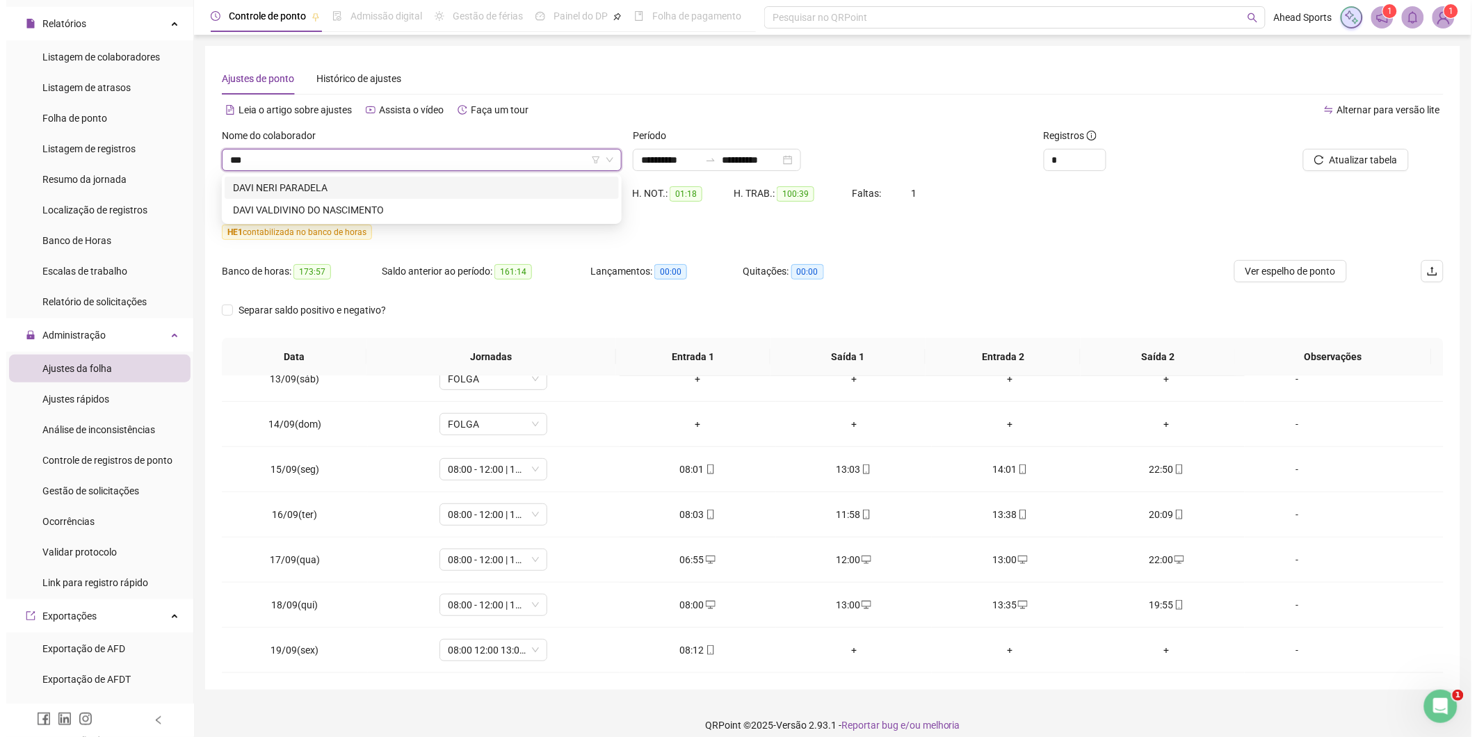
scroll to position [0, 0]
type input "****"
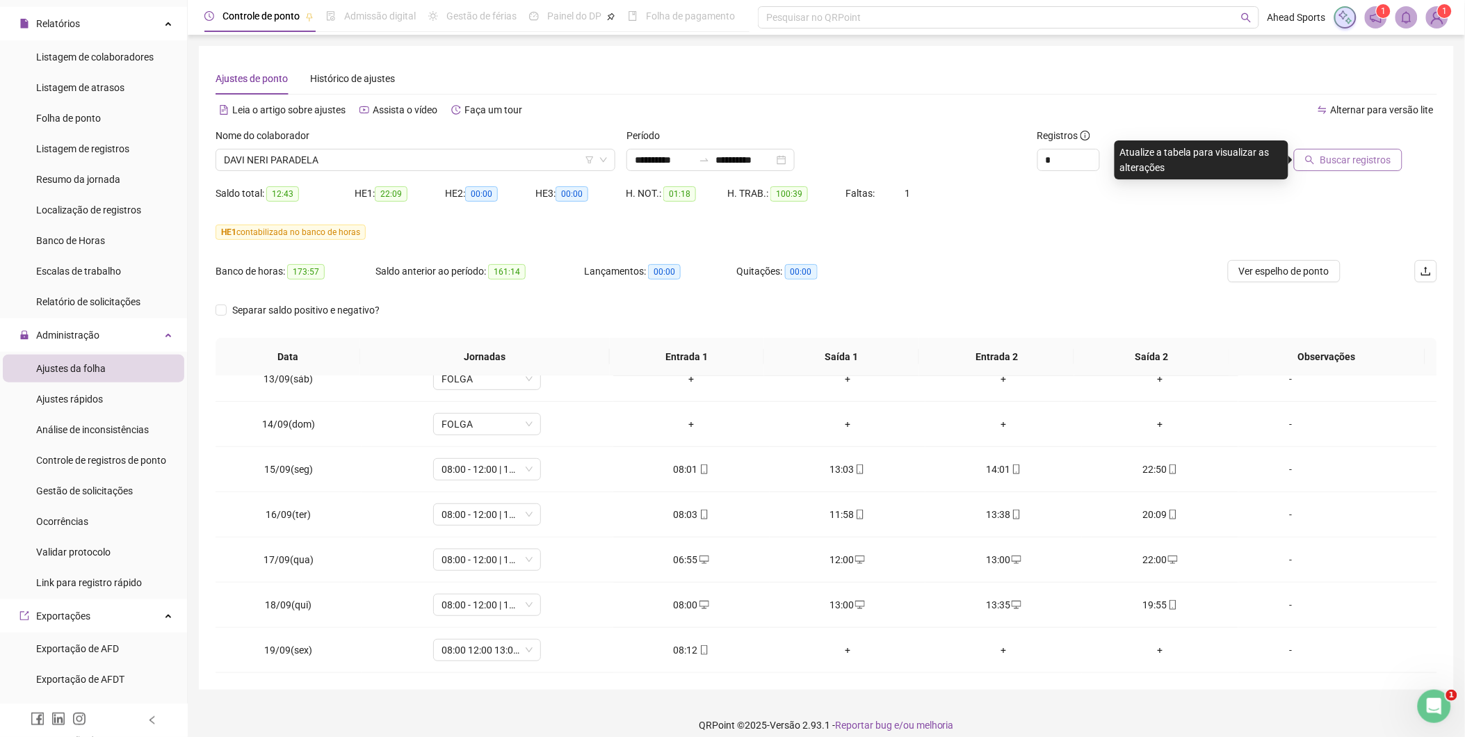
click at [1325, 154] on span "Buscar registros" at bounding box center [1355, 159] width 71 height 15
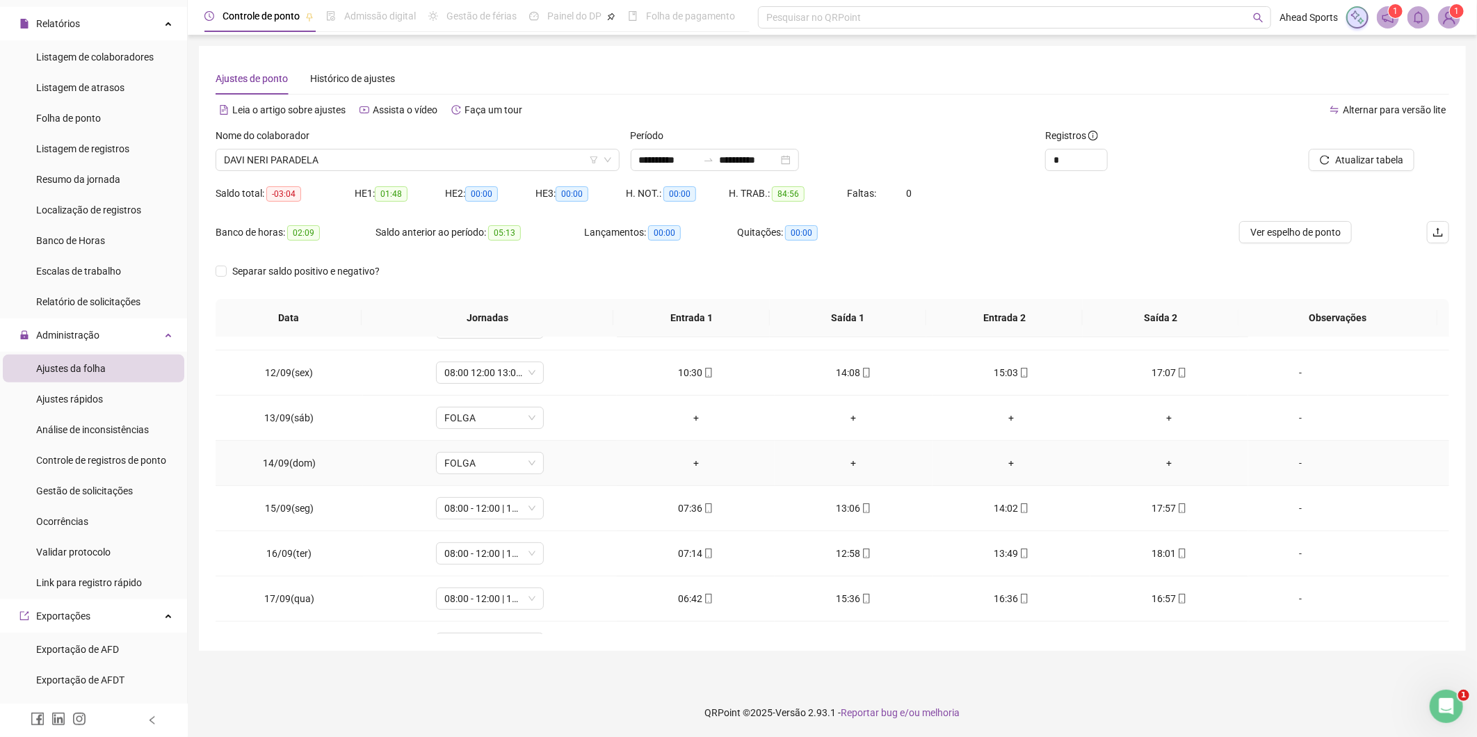
scroll to position [291, 0]
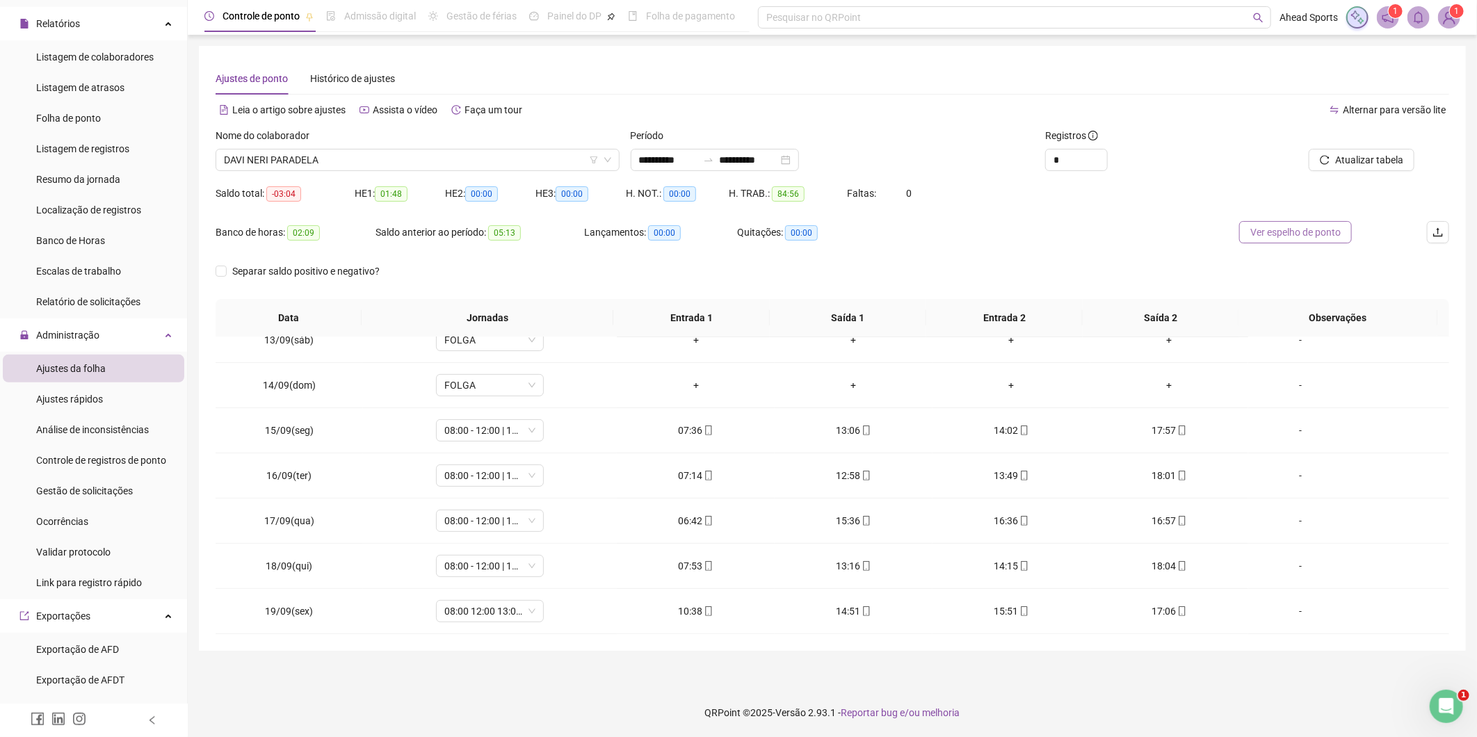
click at [1331, 239] on span "Ver espelho de ponto" at bounding box center [1295, 232] width 90 height 15
click at [1296, 614] on div "-" at bounding box center [1300, 610] width 82 height 15
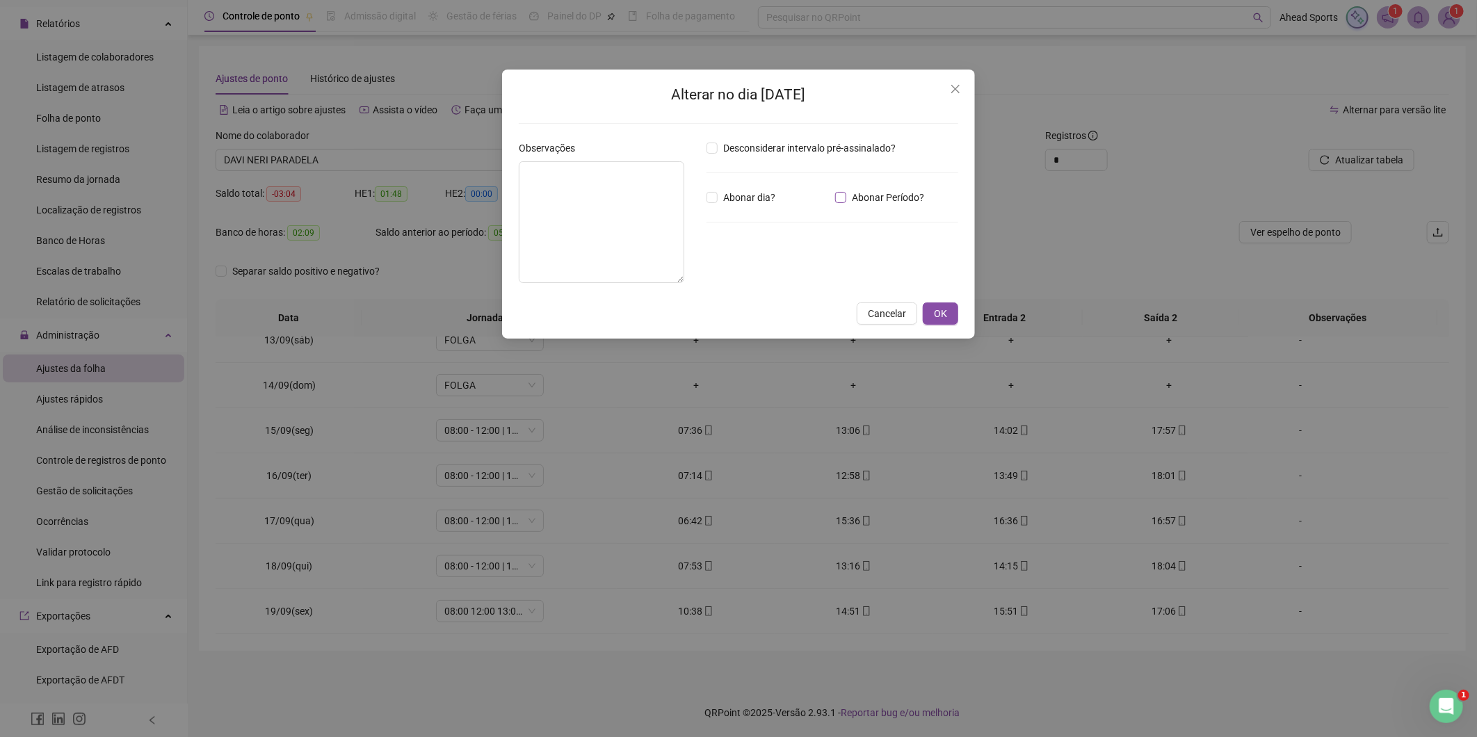
click at [853, 202] on span "Abonar Período?" at bounding box center [887, 197] width 83 height 15
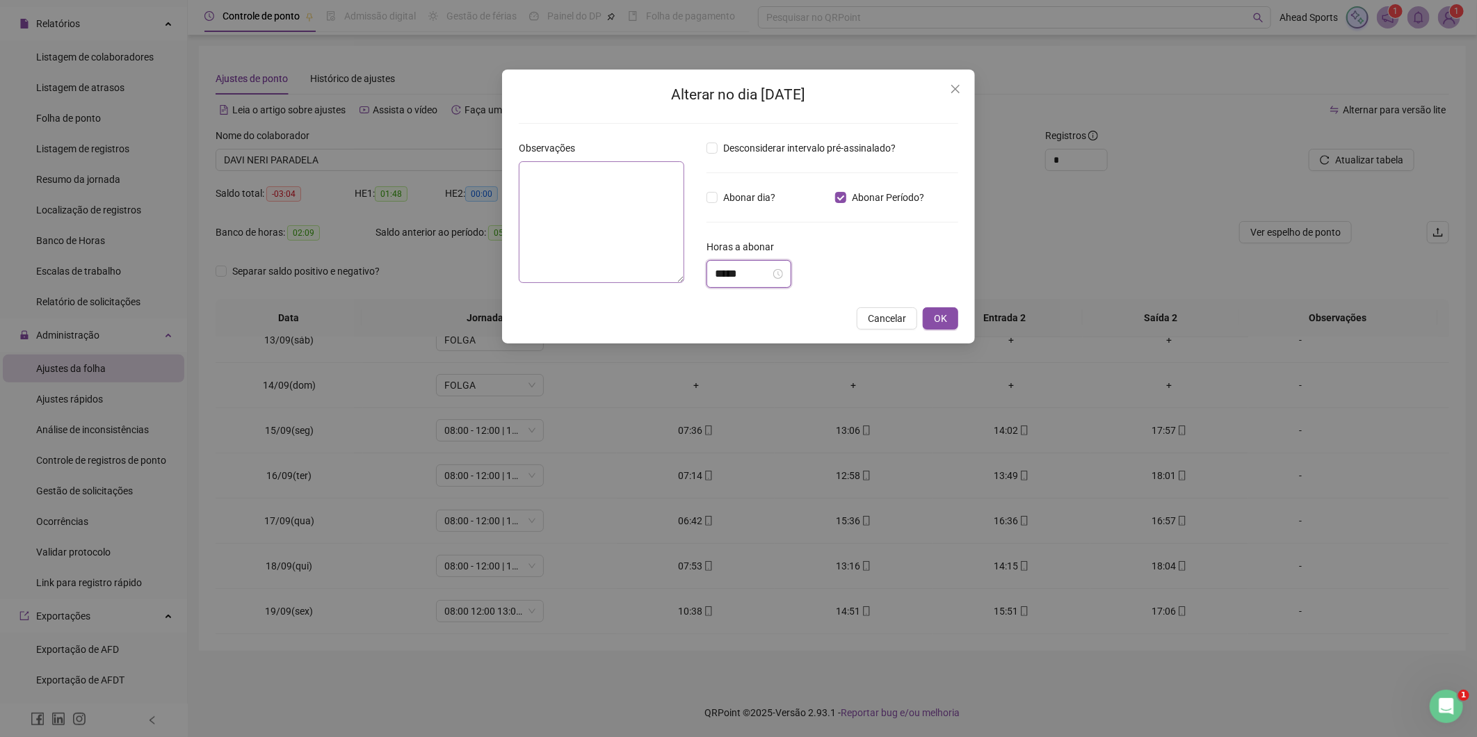
drag, startPoint x: 754, startPoint y: 274, endPoint x: 661, endPoint y: 270, distance: 92.5
click at [661, 270] on div "Observações Desconsiderar intervalo pré-assinalado? Abonar dia? Abonar Período?…" at bounding box center [738, 219] width 450 height 158
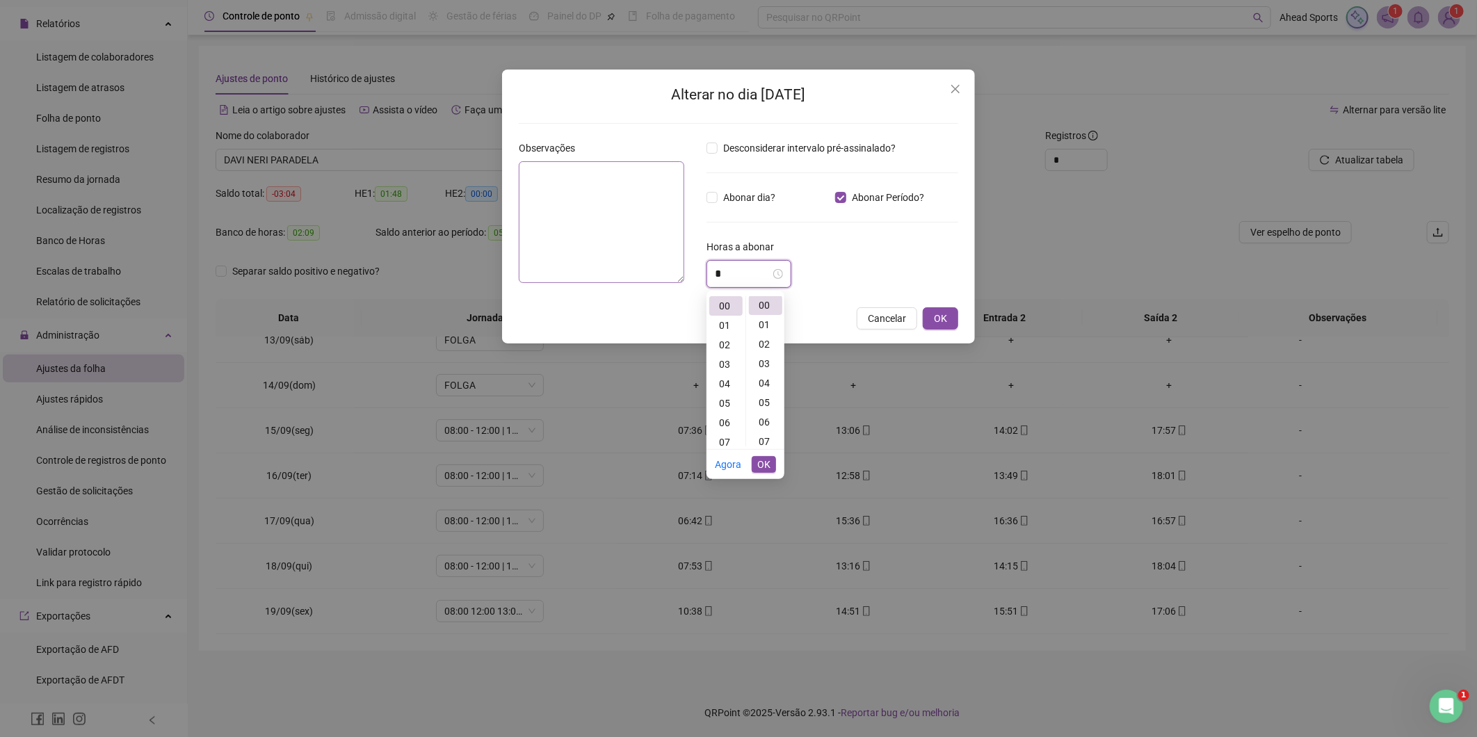
scroll to position [0, 0]
click at [769, 461] on span "OK" at bounding box center [763, 464] width 13 height 15
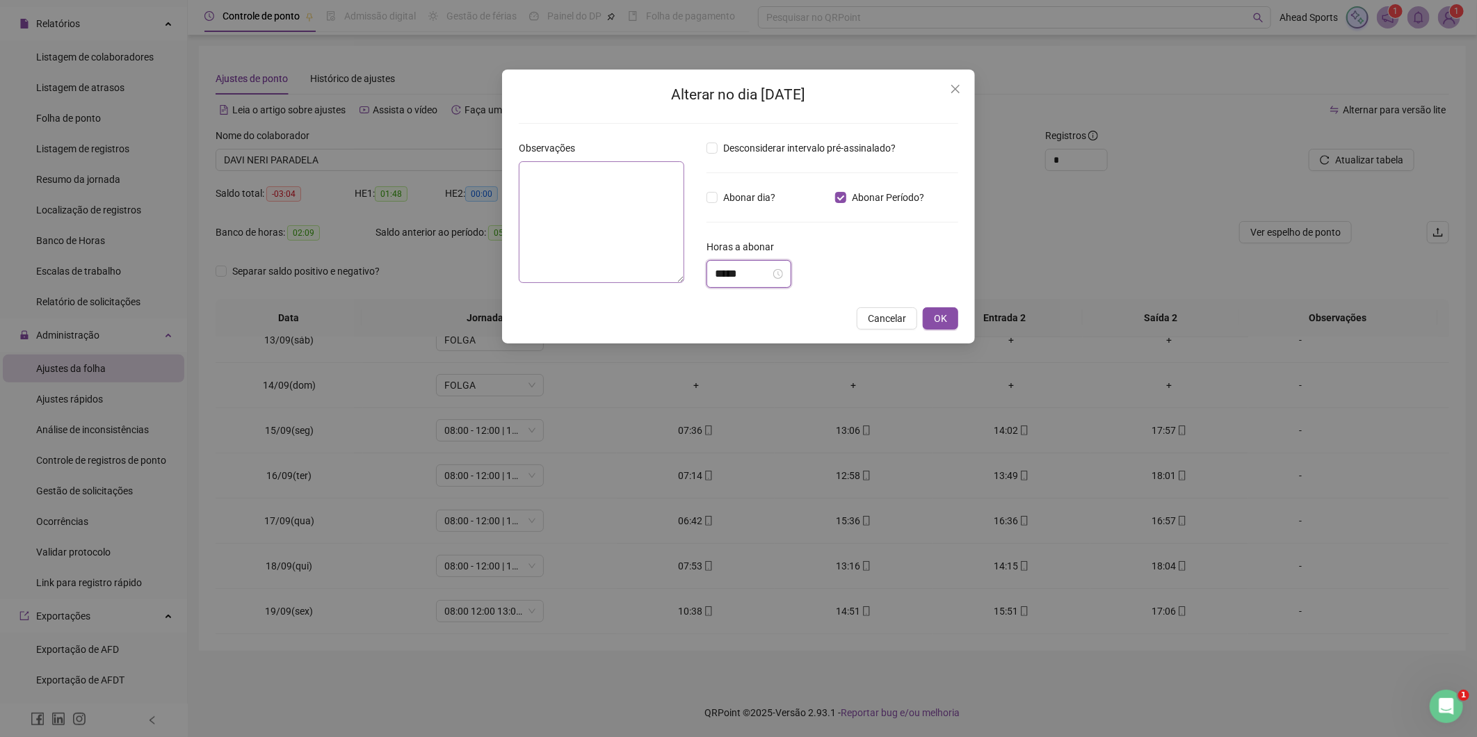
drag, startPoint x: 751, startPoint y: 280, endPoint x: 619, endPoint y: 275, distance: 131.5
click at [619, 275] on div "Observações Desconsiderar intervalo pré-assinalado? Abonar dia? Abonar Período?…" at bounding box center [738, 219] width 450 height 158
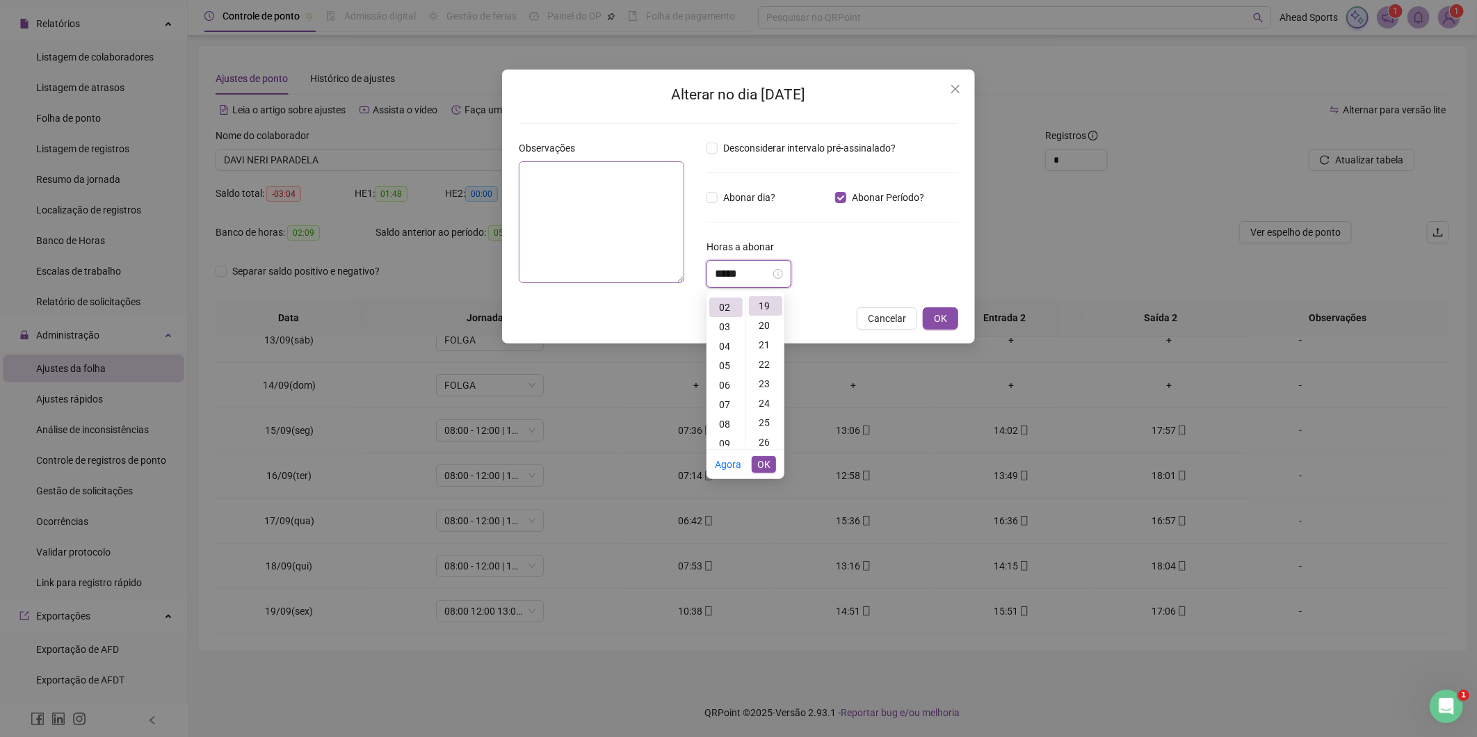
scroll to position [370, 0]
type input "*****"
click at [768, 466] on span "OK" at bounding box center [763, 464] width 13 height 15
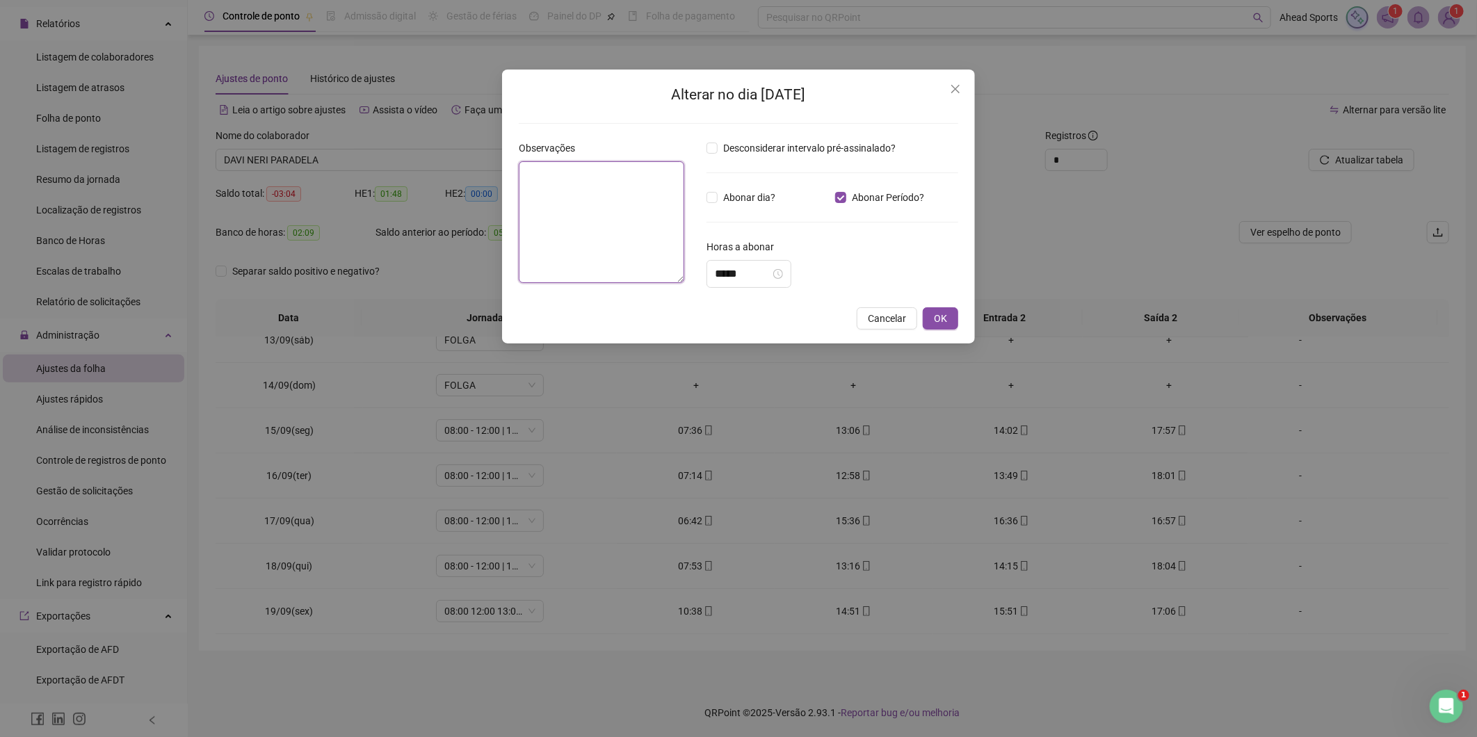
click at [633, 232] on textarea at bounding box center [601, 222] width 165 height 122
type textarea "********"
click at [929, 316] on button "OK" at bounding box center [939, 321] width 35 height 22
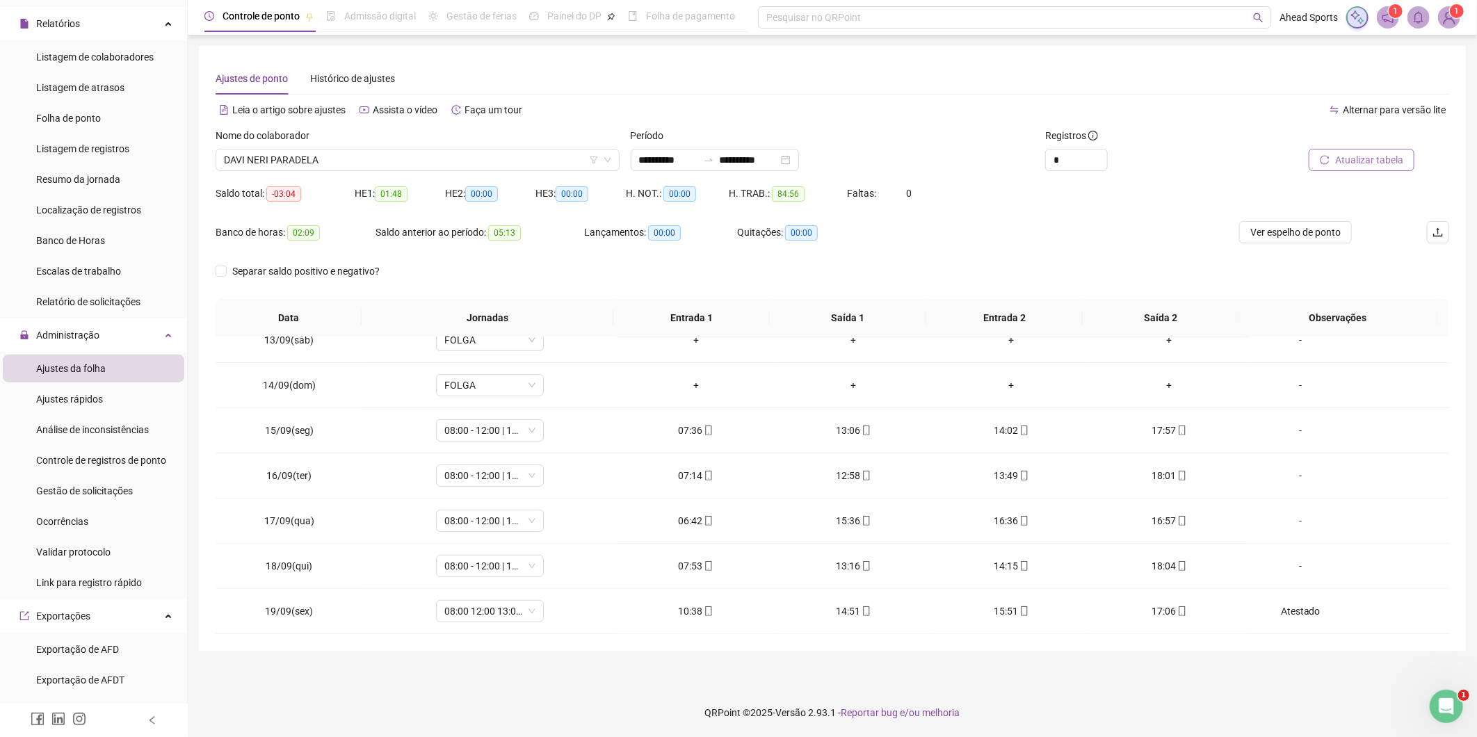
click at [1331, 158] on button "Atualizar tabela" at bounding box center [1361, 160] width 106 height 22
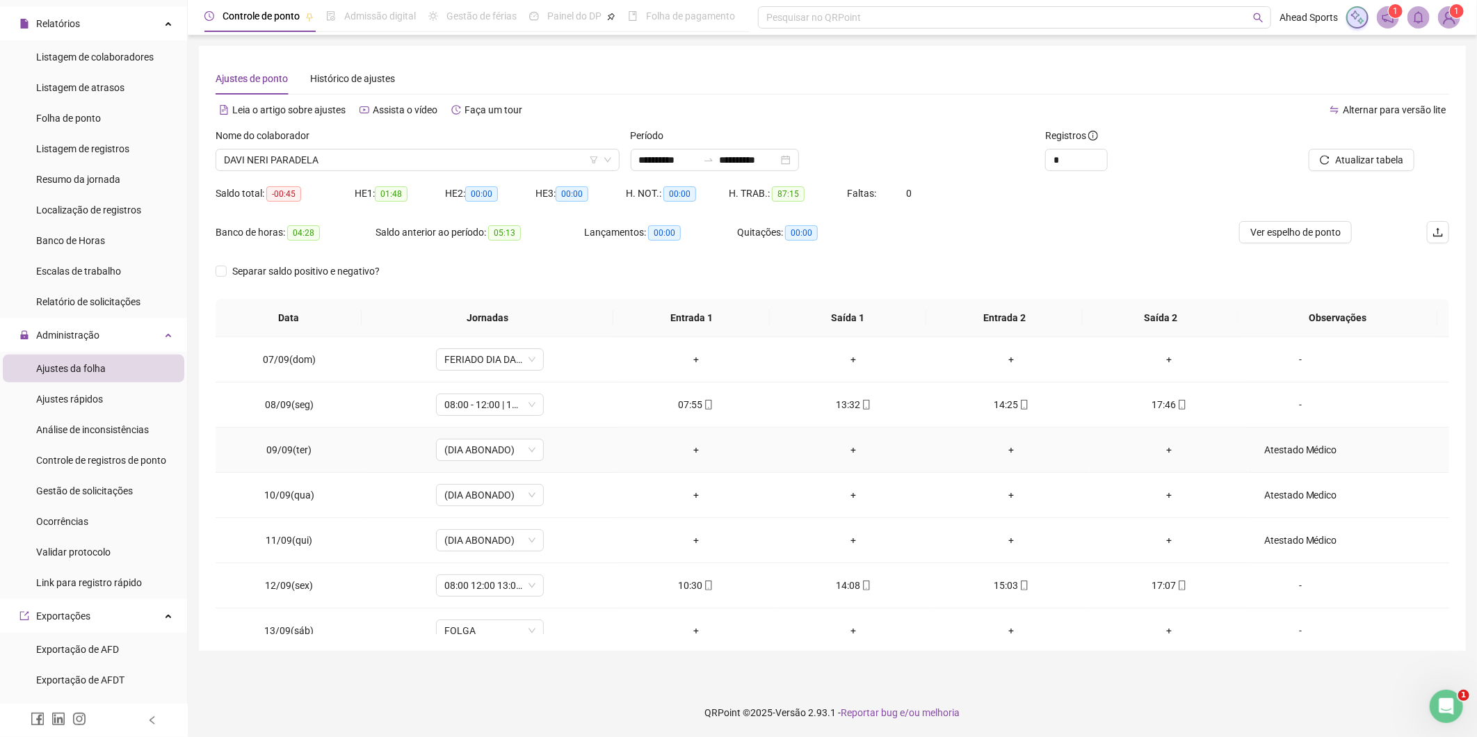
scroll to position [154, 0]
